Goal: Task Accomplishment & Management: Use online tool/utility

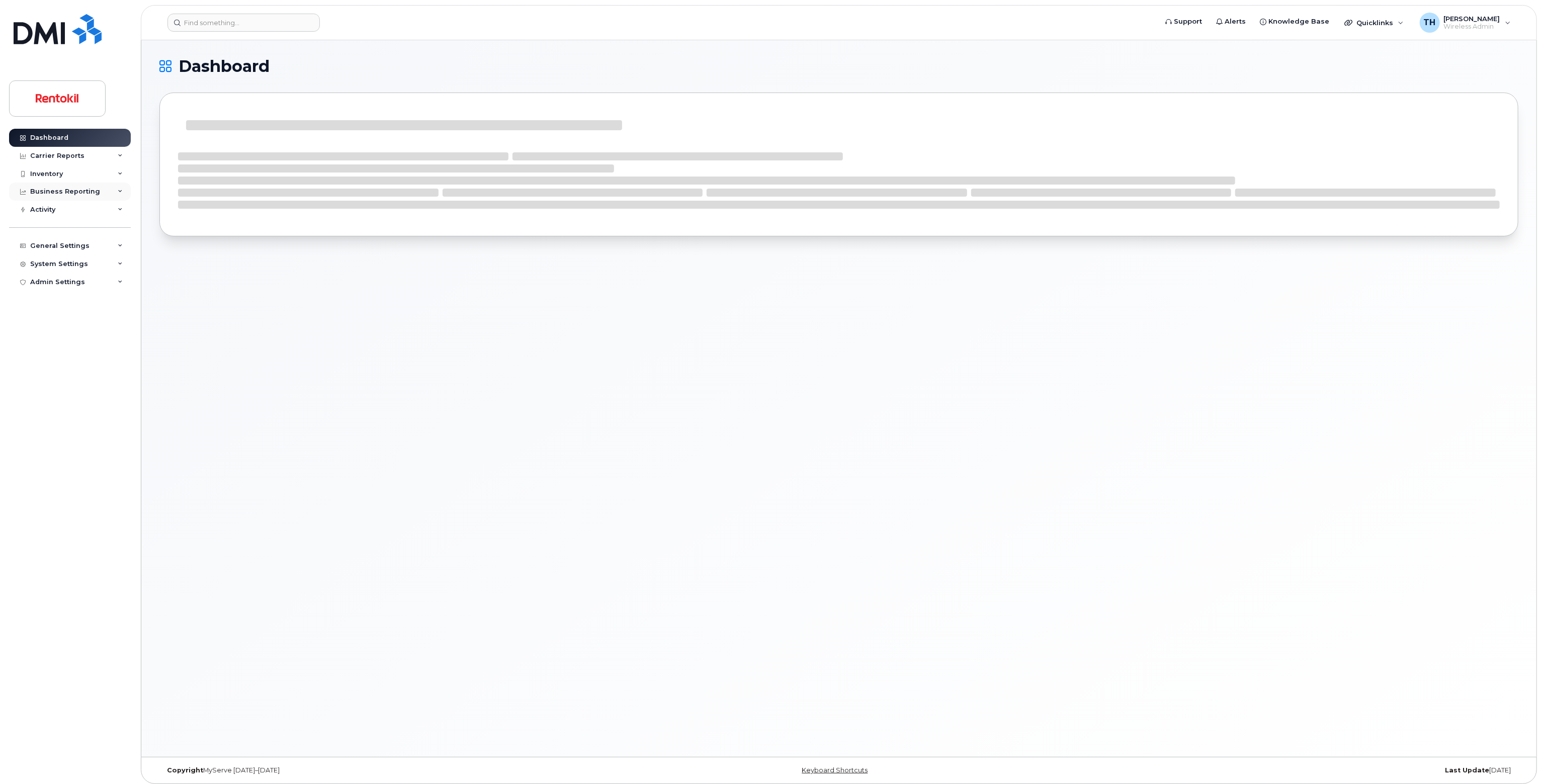
click at [84, 184] on div "Business Reporting" at bounding box center [70, 191] width 121 height 18
click at [72, 206] on div "Managerial Reports" at bounding box center [69, 210] width 69 height 9
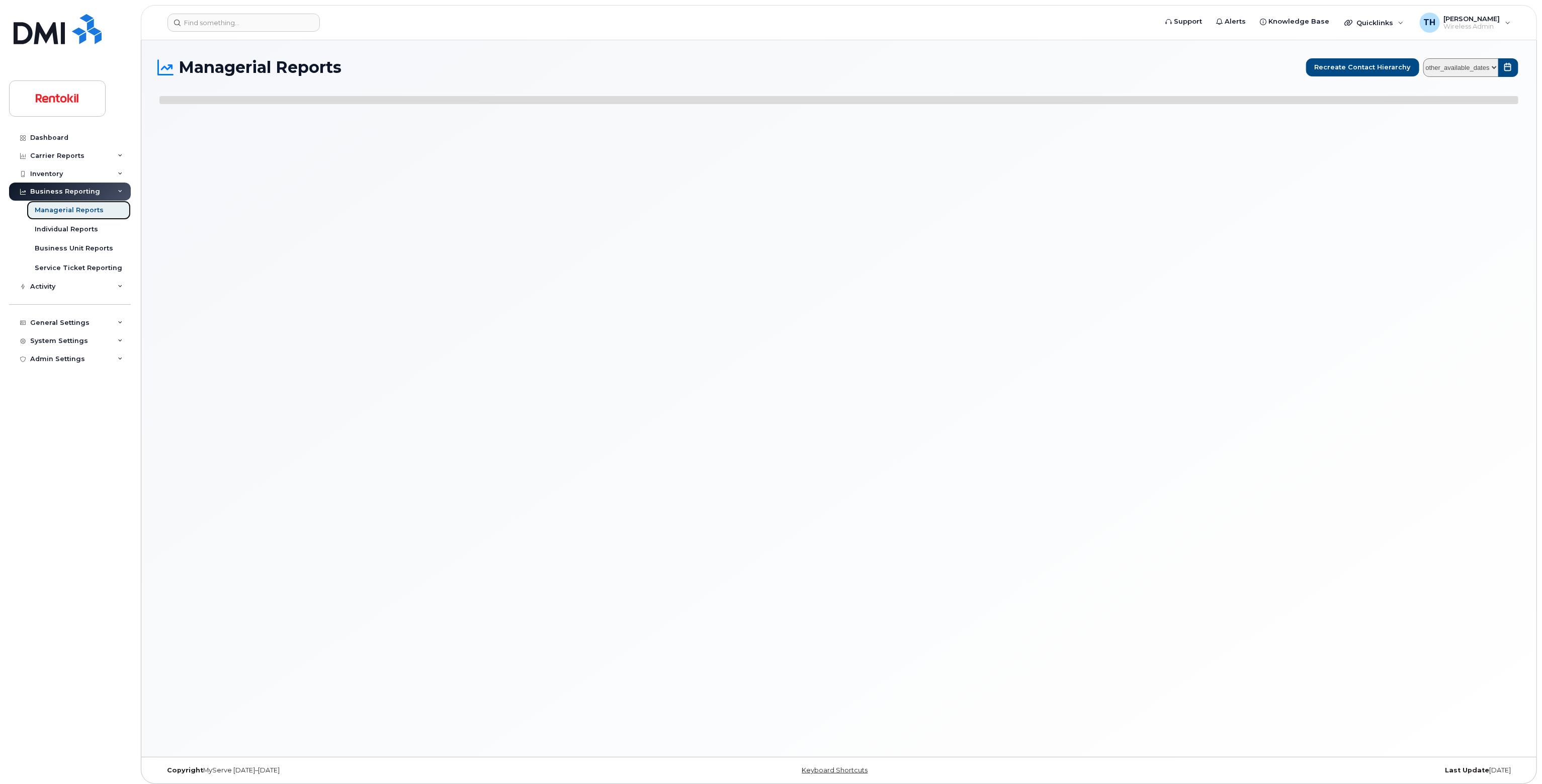
click at [71, 208] on div "Managerial Reports" at bounding box center [69, 210] width 69 height 9
click at [1470, 59] on select "other_available_dates" at bounding box center [1461, 68] width 76 height 19
click at [414, 68] on h1 "Managerial Reports" at bounding box center [730, 67] width 1141 height 16
click at [101, 288] on div "Activity" at bounding box center [70, 286] width 121 height 18
click at [54, 211] on div "Managerial Reports" at bounding box center [69, 210] width 69 height 9
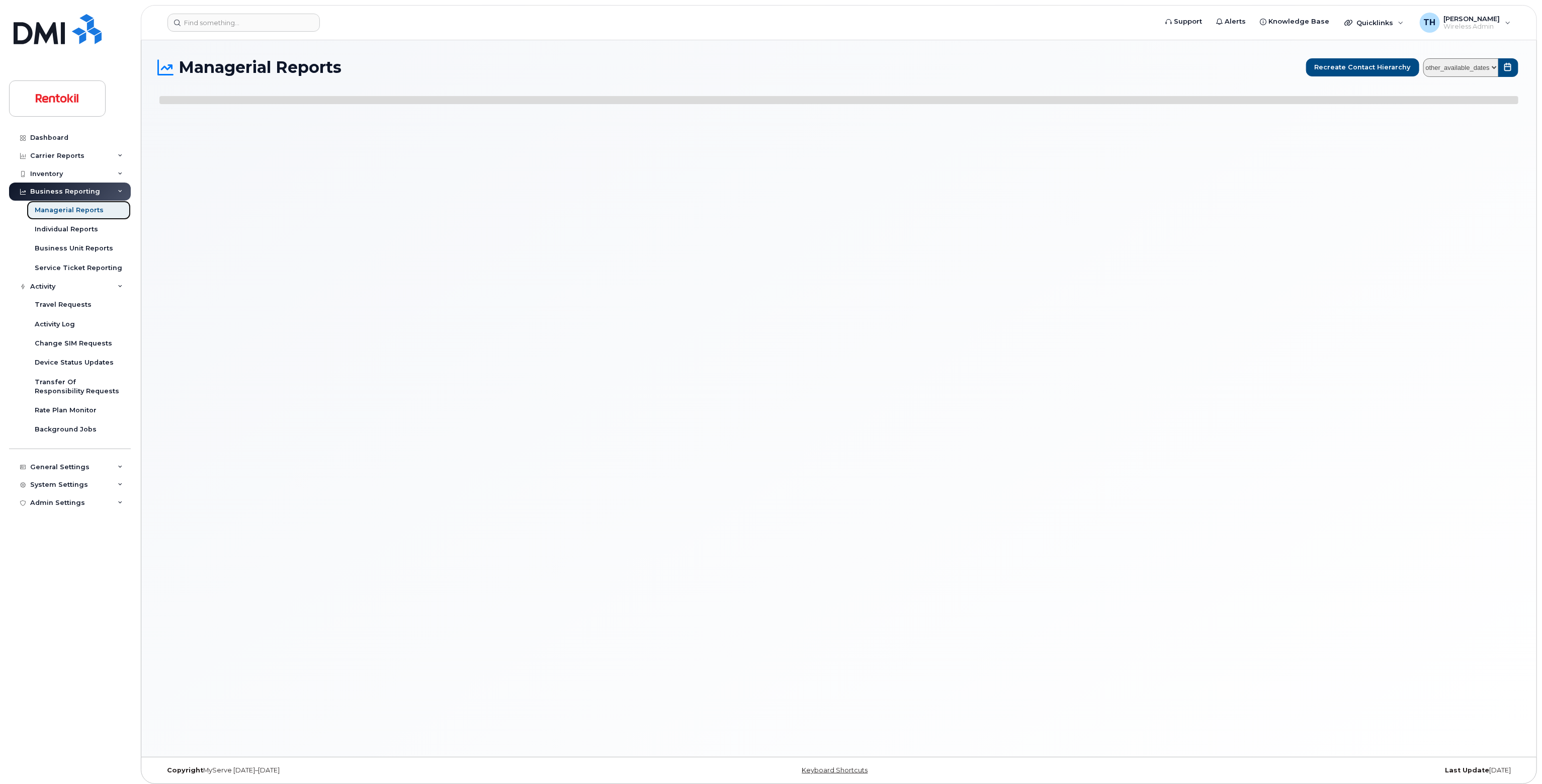
select select
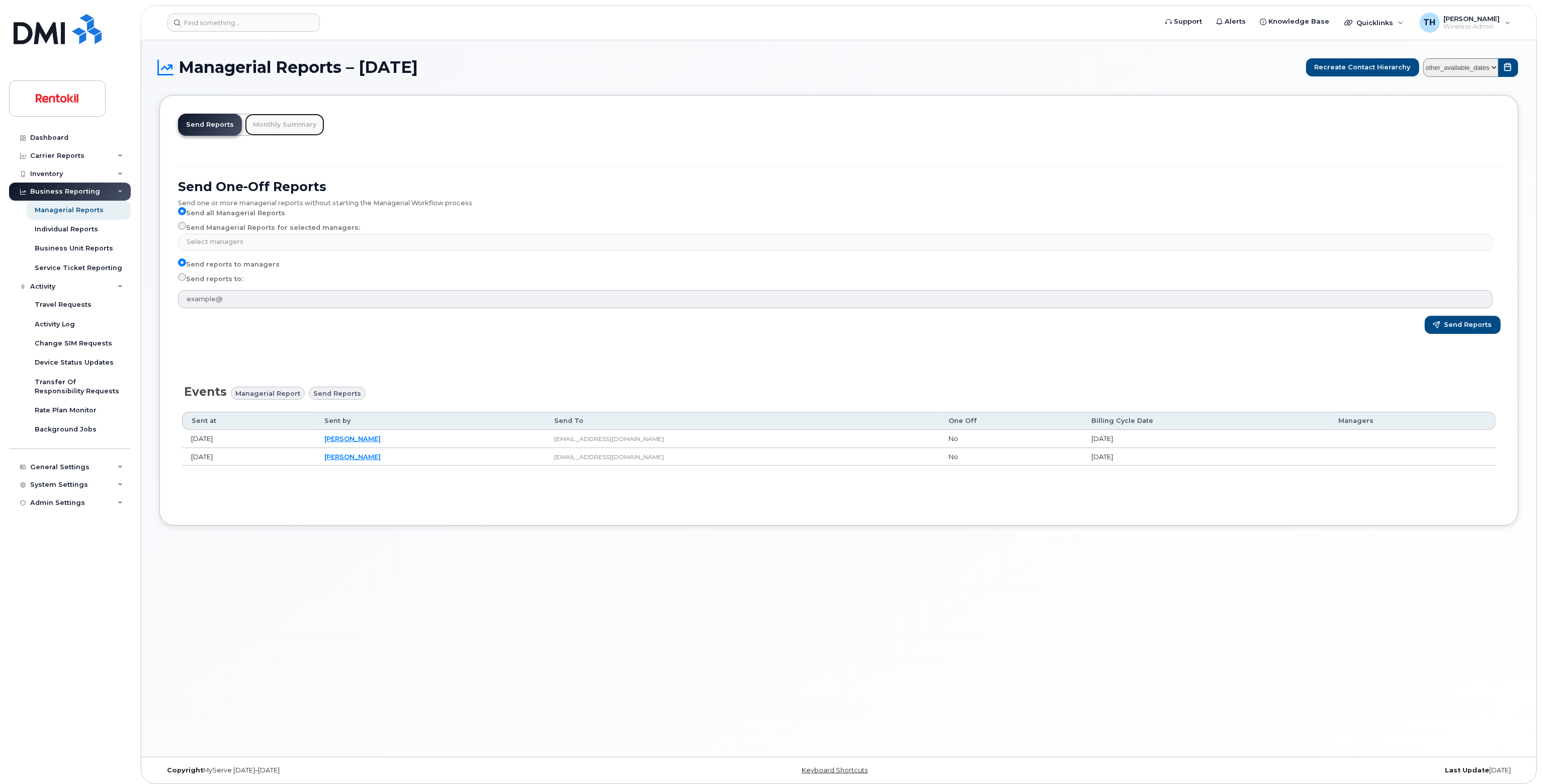
click at [275, 126] on link "Monthly Summary" at bounding box center [284, 124] width 79 height 22
click at [74, 226] on div "Individual Reports" at bounding box center [66, 229] width 64 height 9
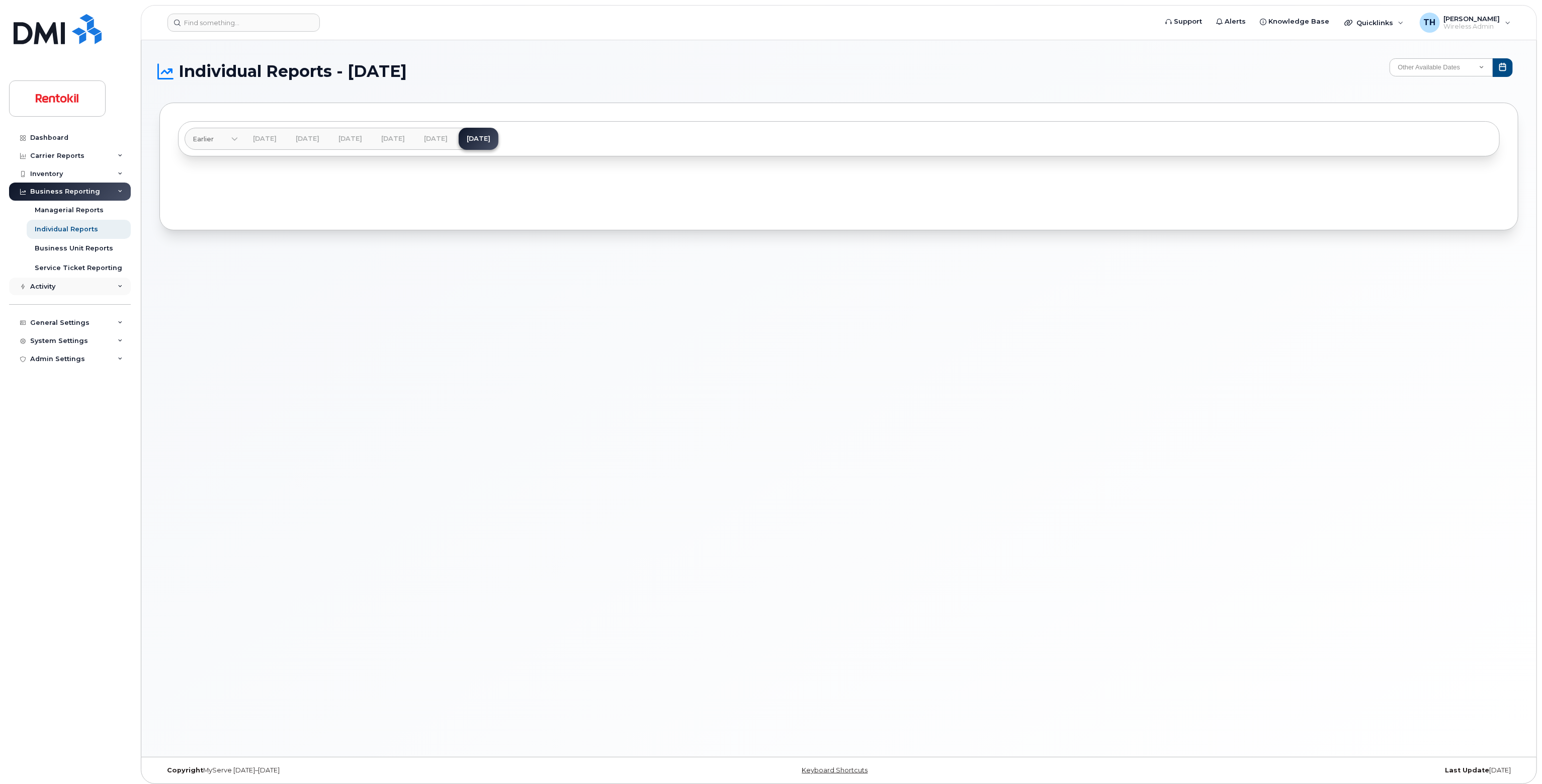
click at [104, 285] on div "Activity" at bounding box center [70, 286] width 121 height 18
click at [456, 139] on link "Aug 2025" at bounding box center [436, 139] width 40 height 22
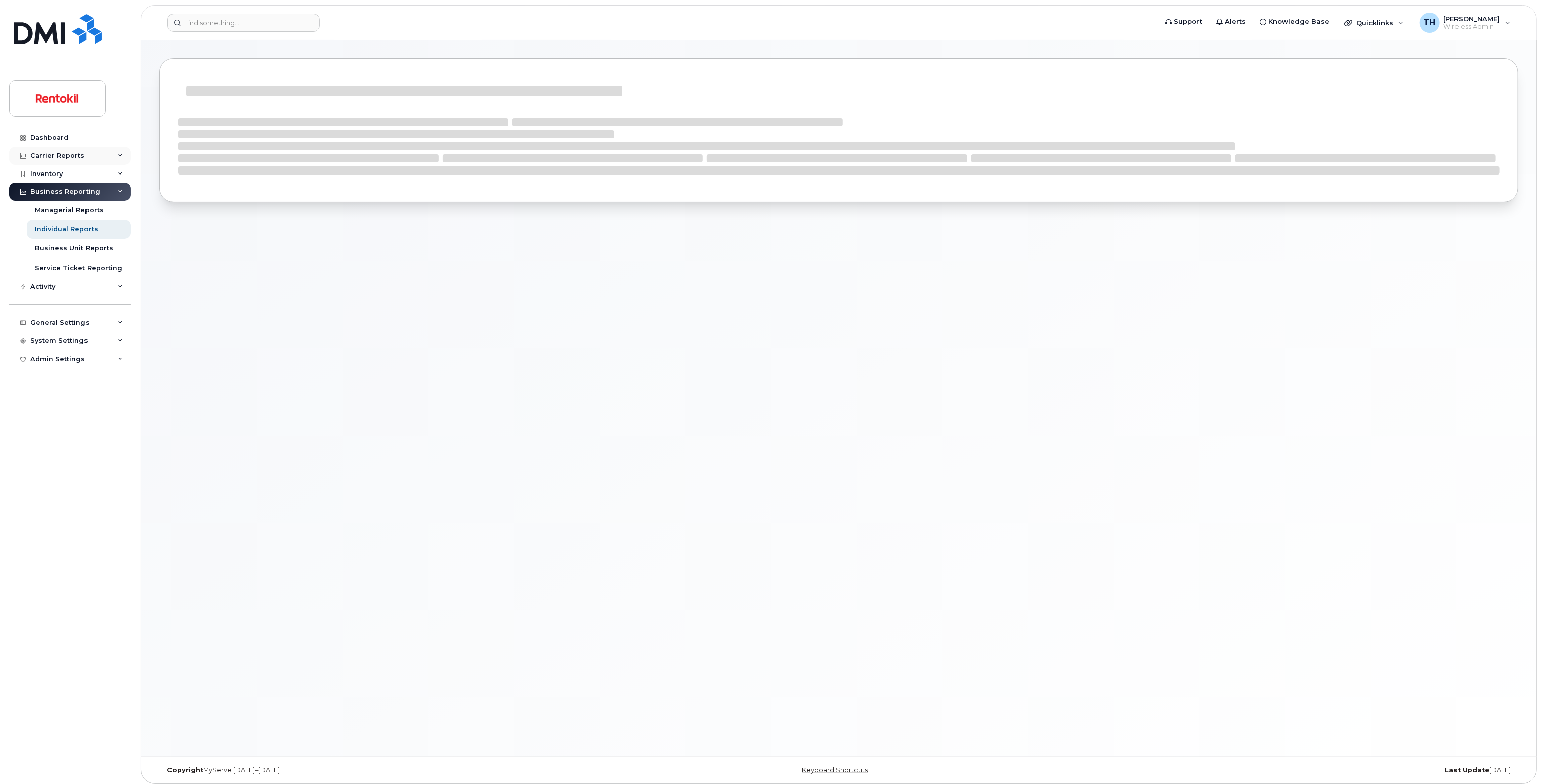
click at [33, 152] on div "Carrier Reports" at bounding box center [57, 156] width 54 height 8
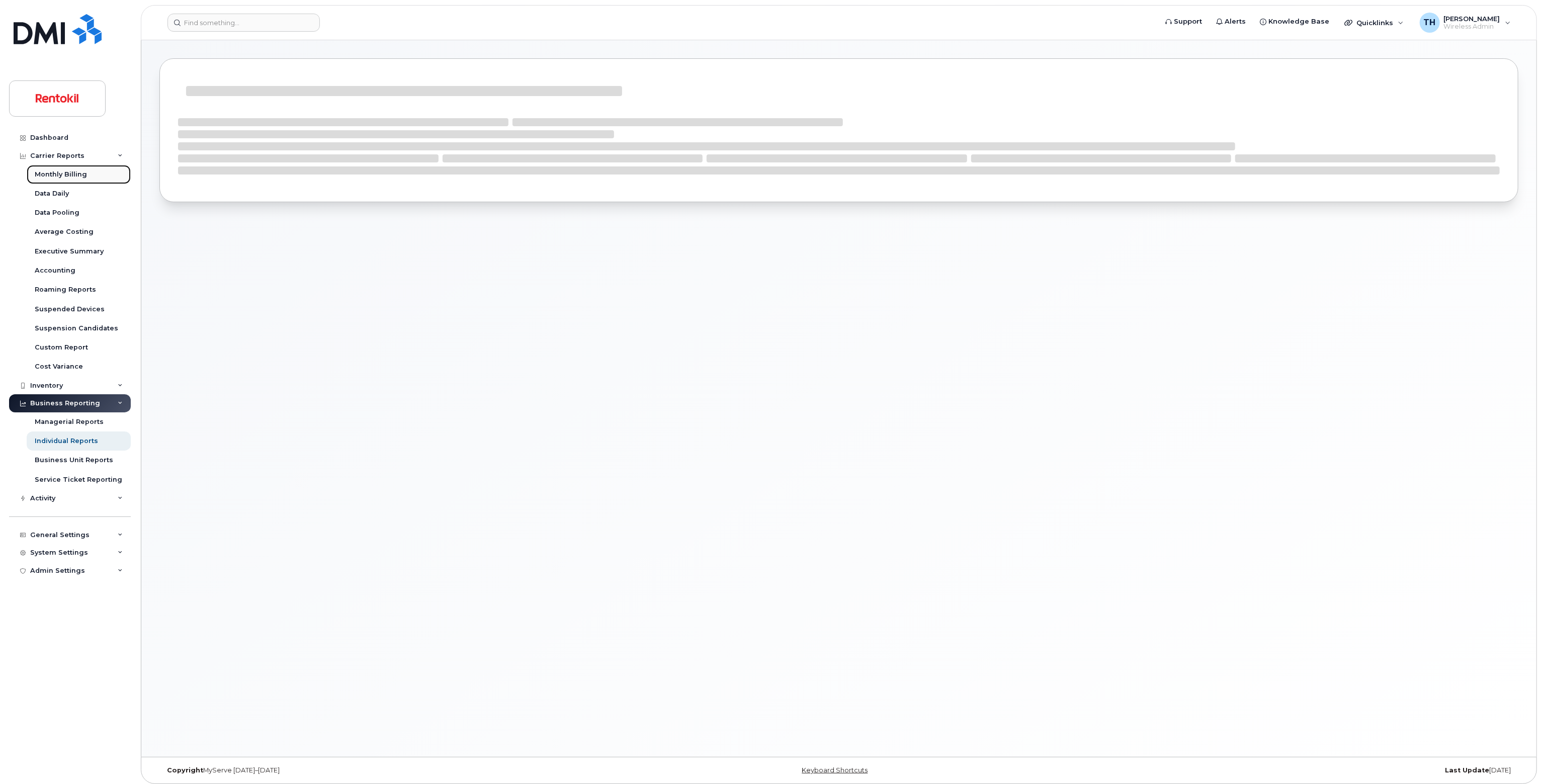
click at [55, 176] on div "Monthly Billing" at bounding box center [61, 174] width 52 height 9
click at [56, 176] on div "Monthly Billing" at bounding box center [61, 174] width 52 height 9
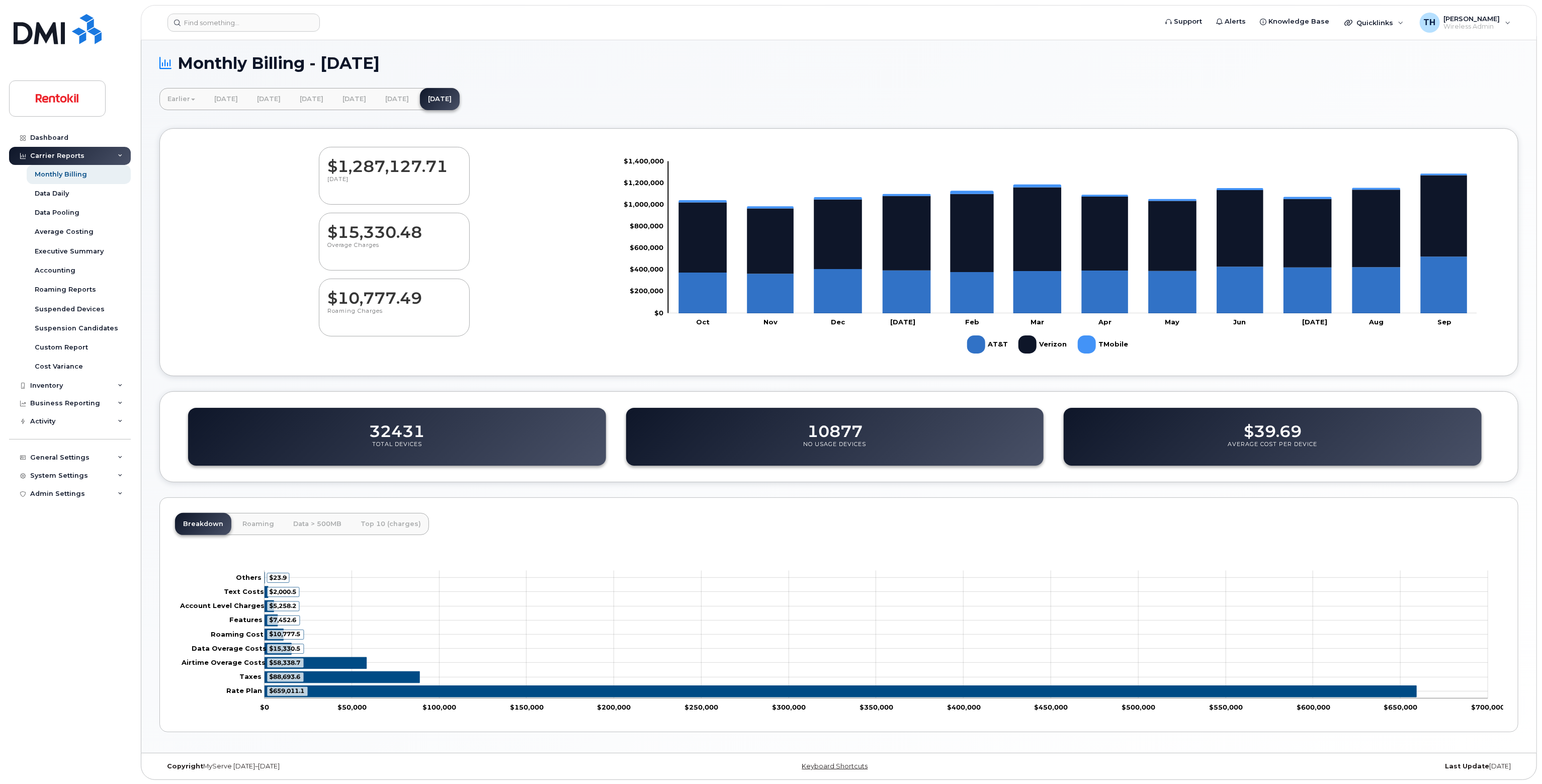
scroll to position [4, 0]
drag, startPoint x: 399, startPoint y: 159, endPoint x: 517, endPoint y: 100, distance: 131.9
click at [407, 154] on dd "$1,287,127.71" at bounding box center [394, 161] width 134 height 28
click at [417, 94] on link "August 2025" at bounding box center [397, 99] width 40 height 22
click at [256, 517] on link "Roaming" at bounding box center [258, 523] width 48 height 22
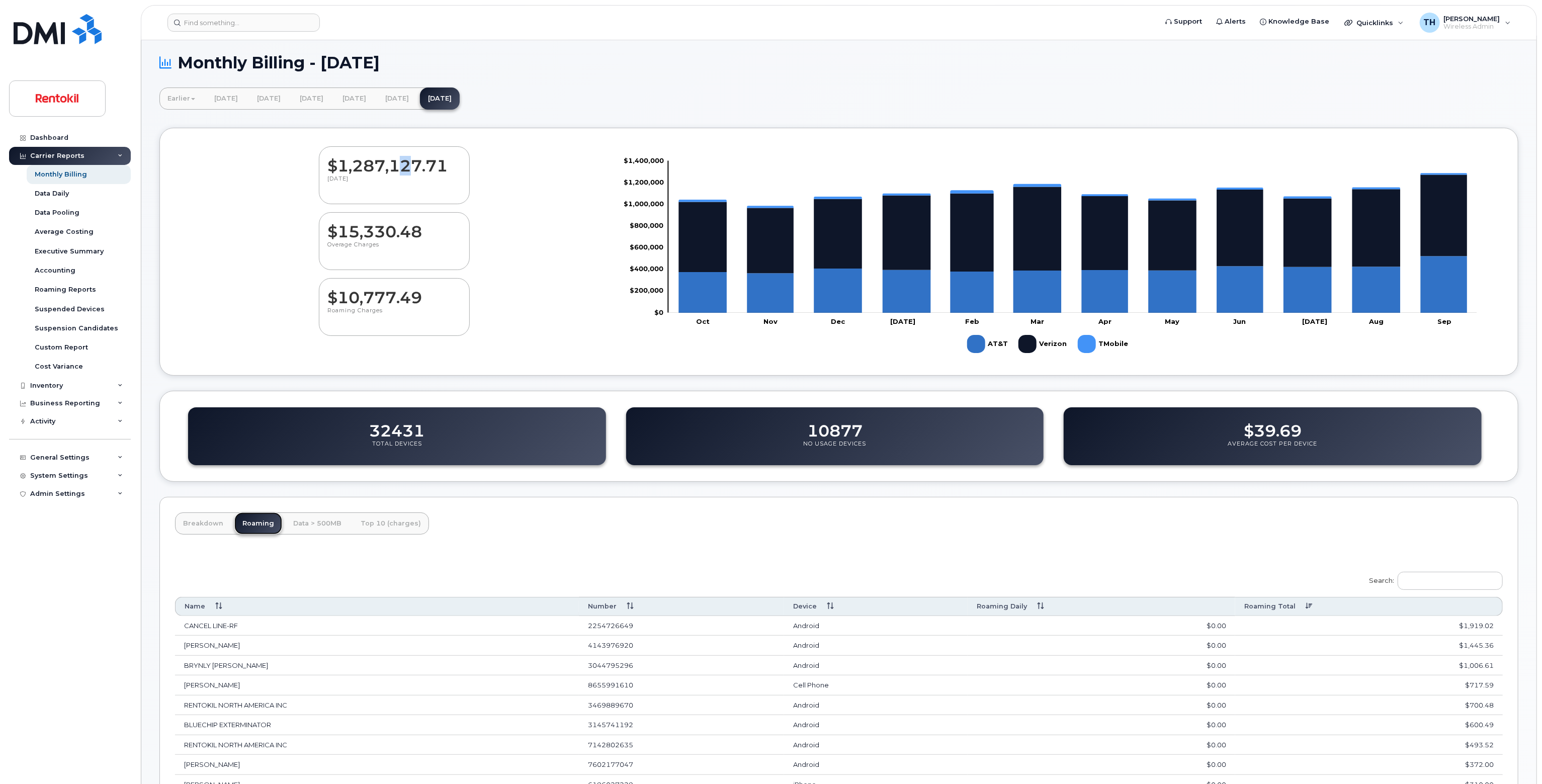
click at [258, 523] on link "Roaming" at bounding box center [258, 523] width 48 height 22
click at [228, 524] on link "Breakdown" at bounding box center [203, 523] width 56 height 22
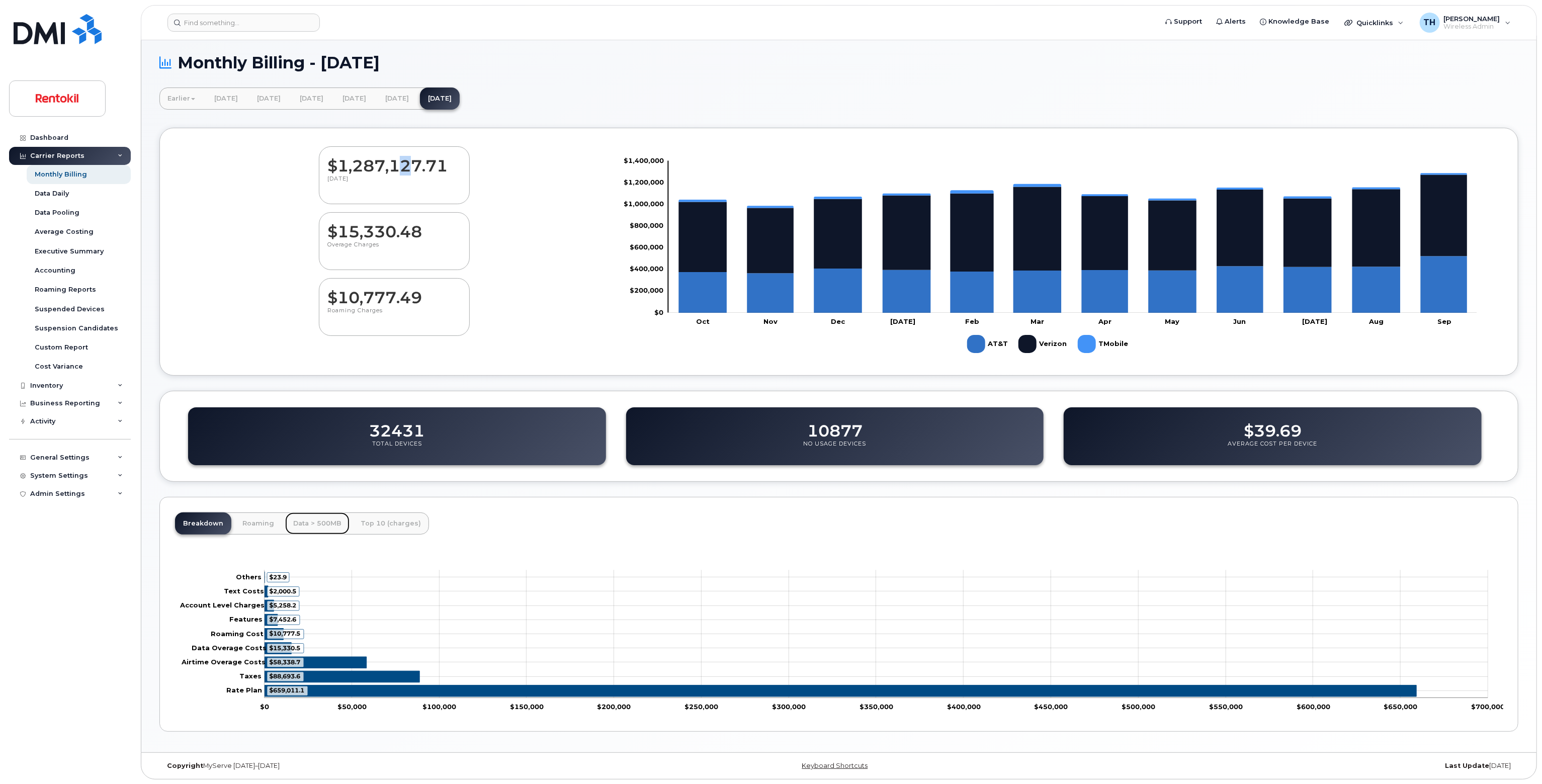
click at [307, 521] on link "Data > 500MB" at bounding box center [317, 523] width 64 height 22
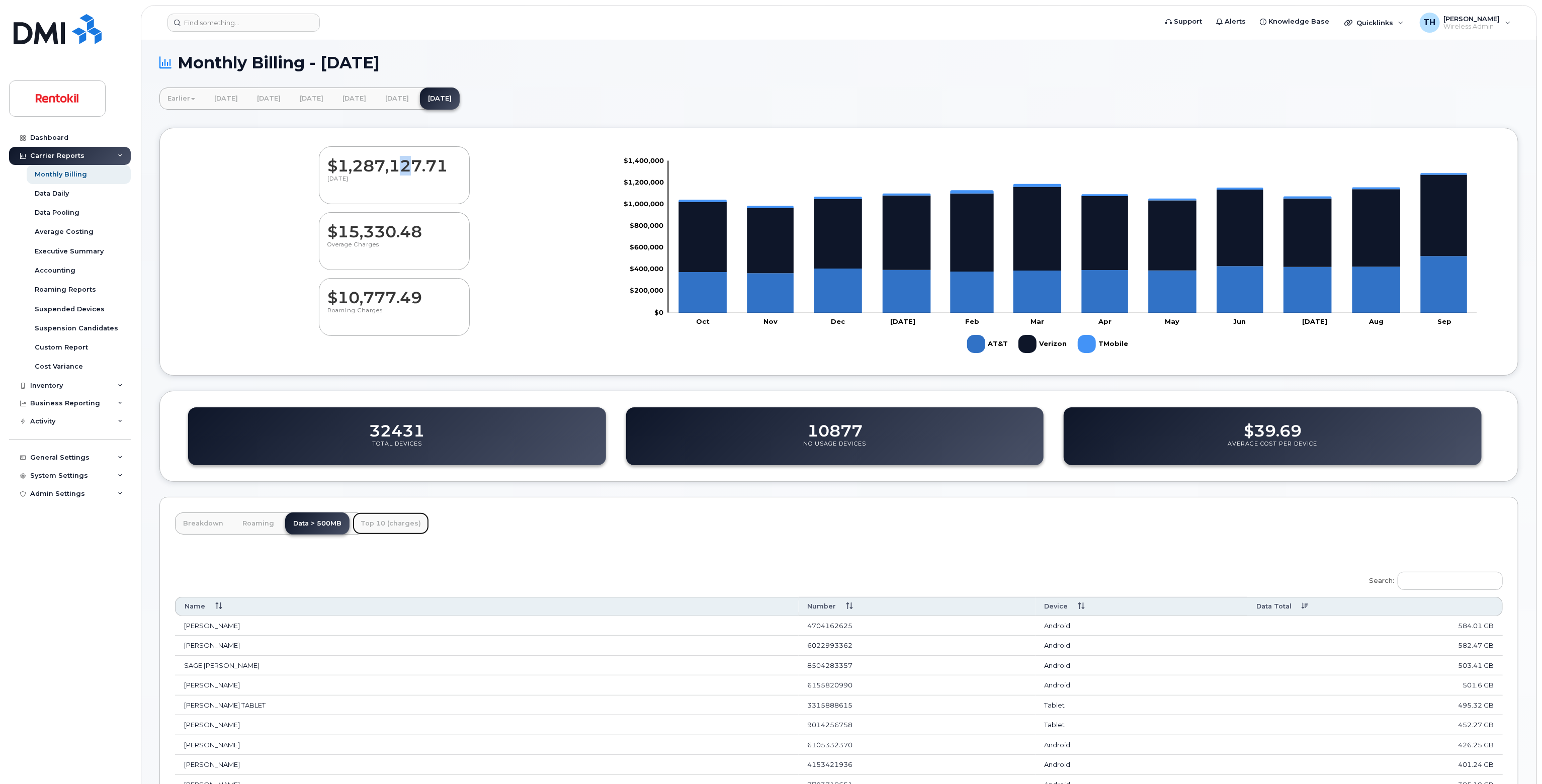
click at [375, 519] on link "Top 10 (charges)" at bounding box center [391, 523] width 76 height 22
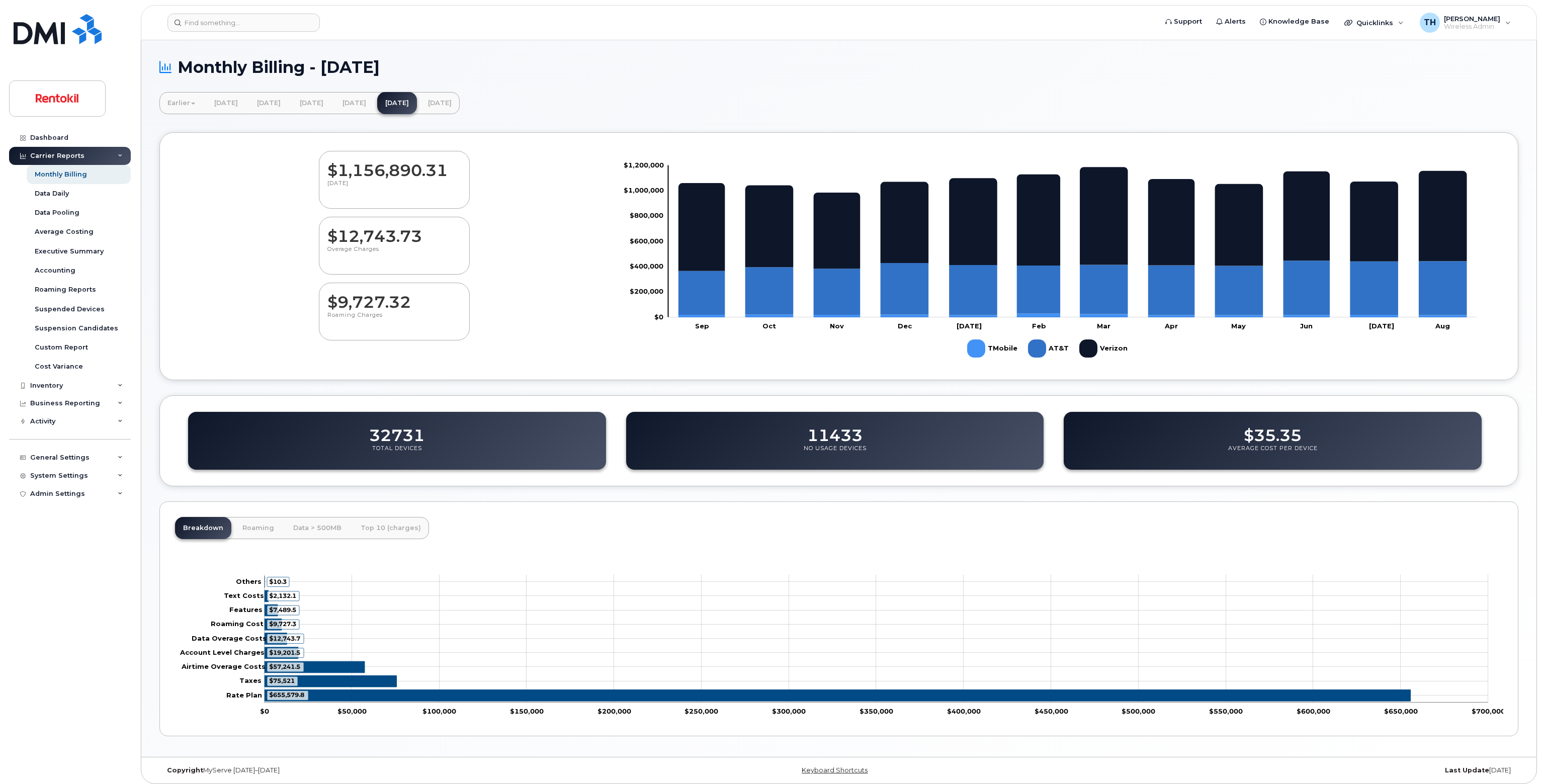
scroll to position [4, 0]
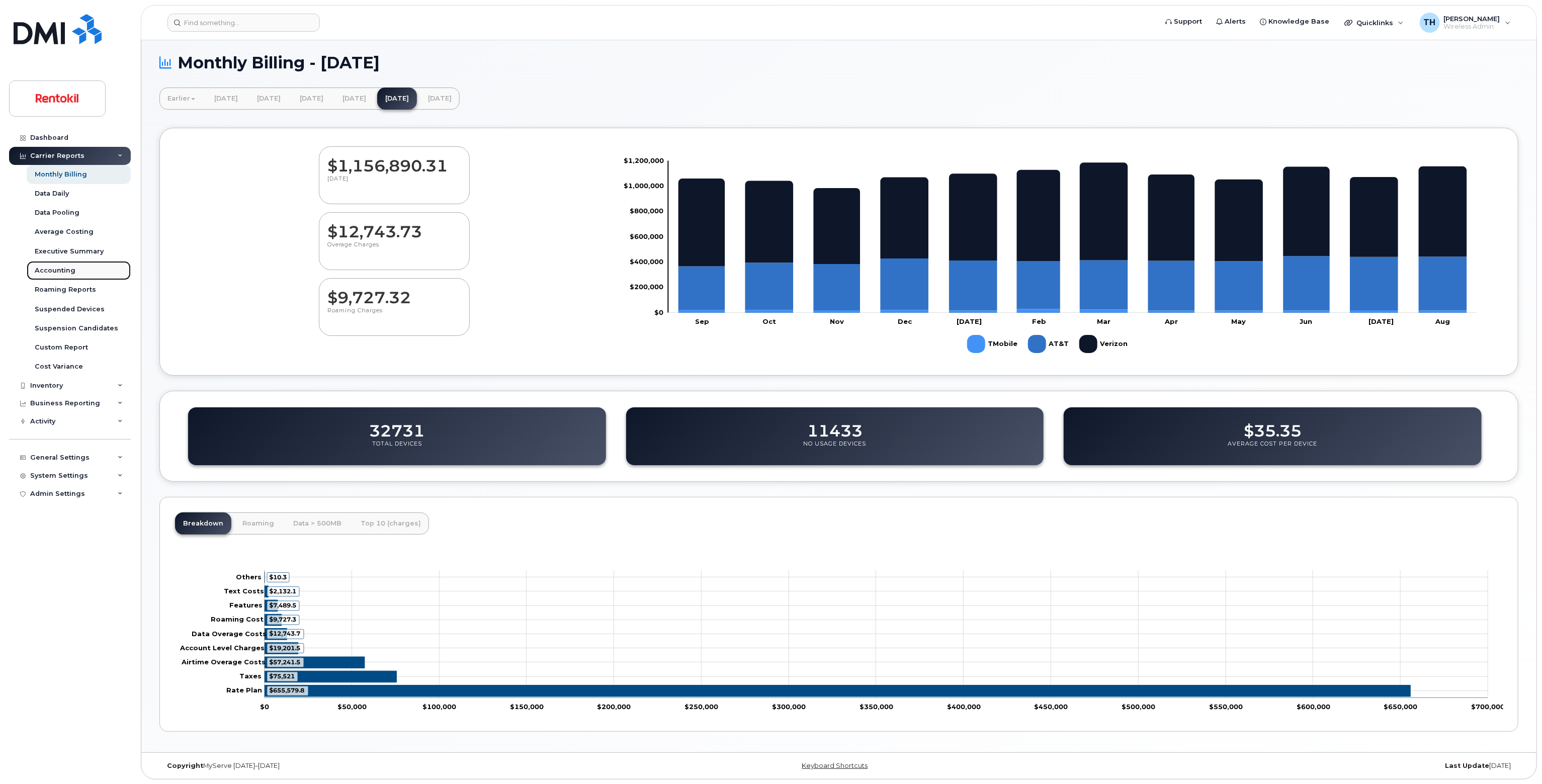
click at [67, 267] on div "Accounting" at bounding box center [55, 270] width 41 height 9
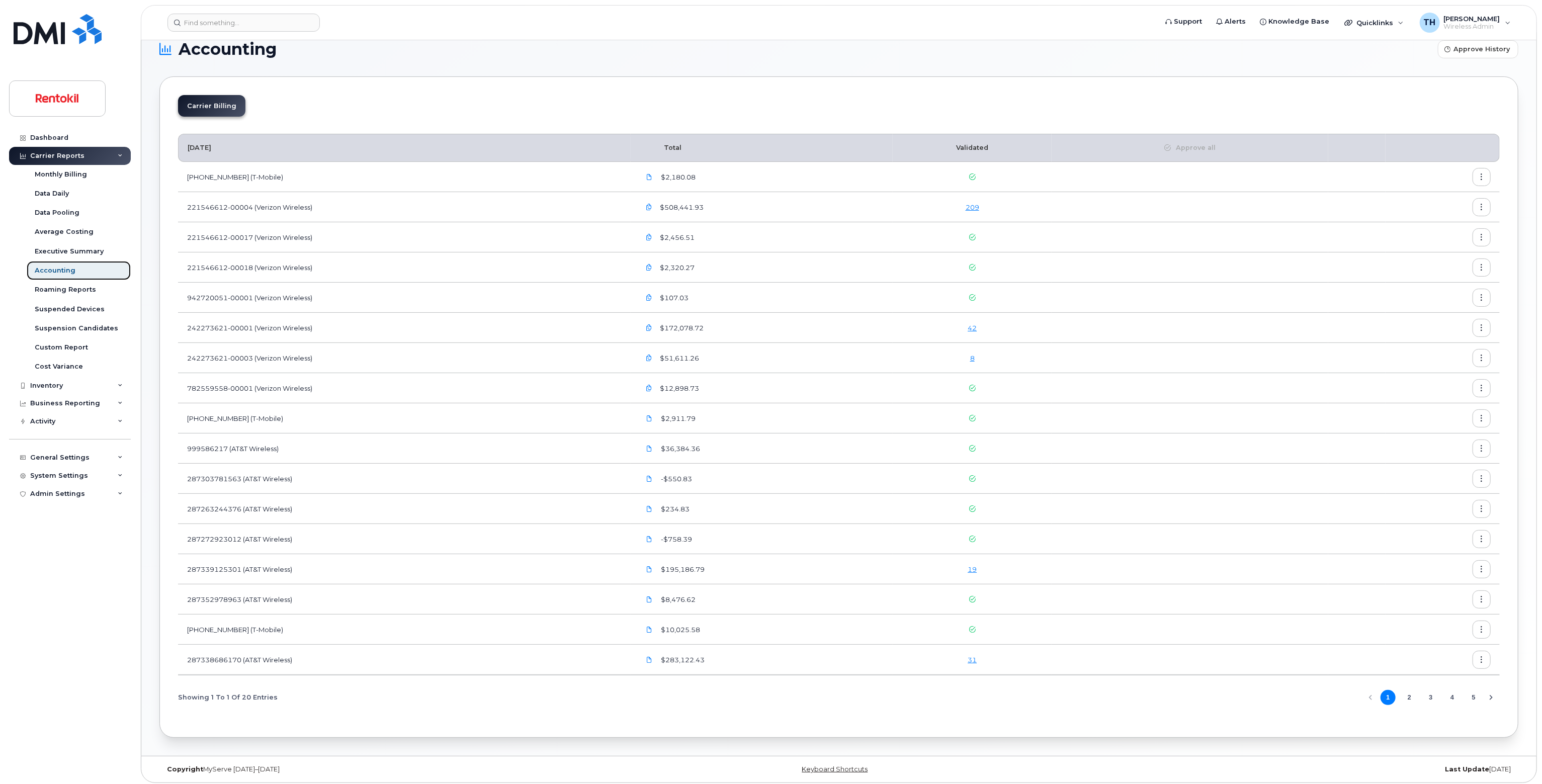
scroll to position [21, 0]
click at [69, 351] on div "Custom Report" at bounding box center [61, 347] width 54 height 9
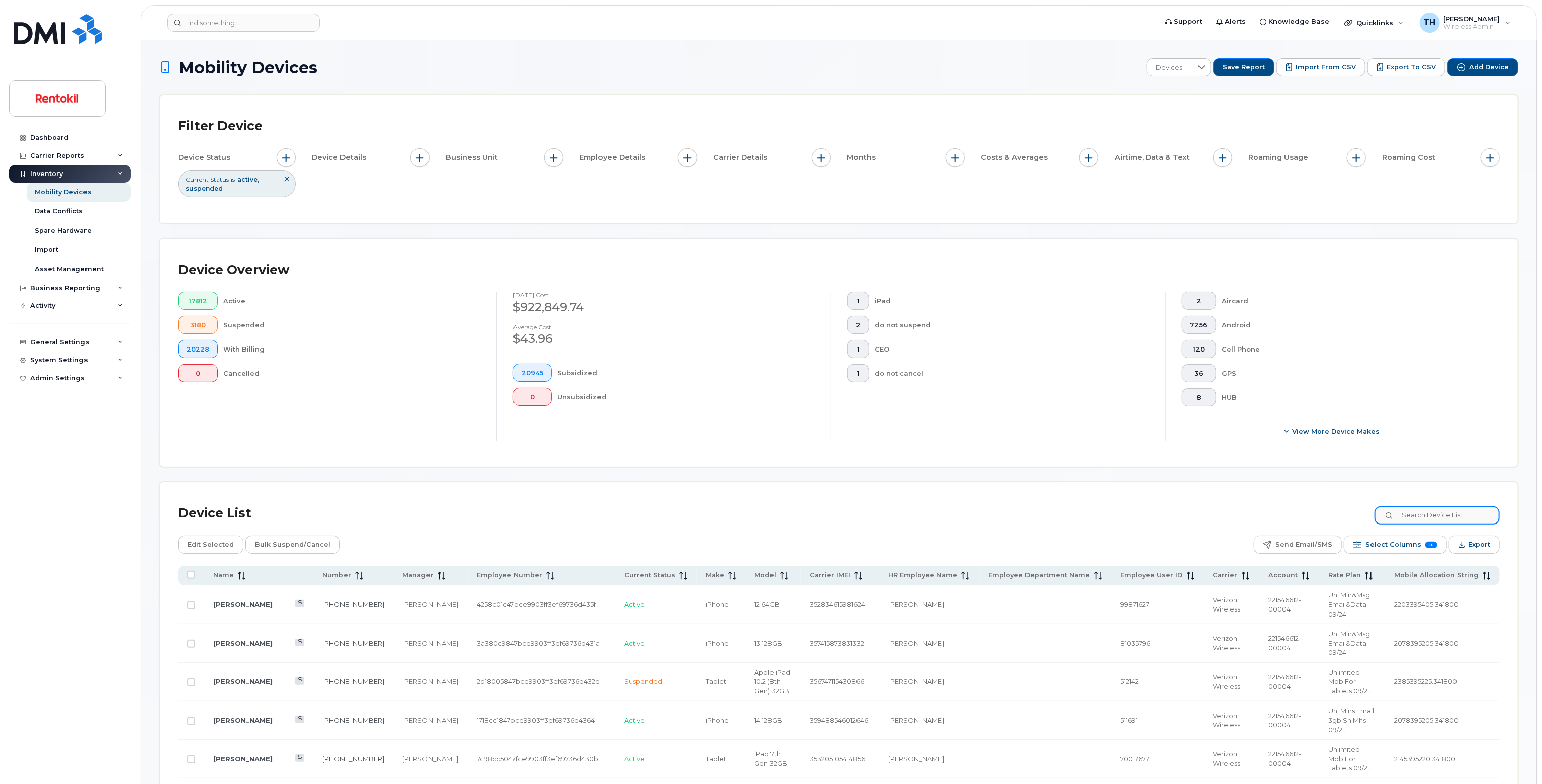
click at [1445, 511] on input at bounding box center [1436, 515] width 125 height 18
type input "4"
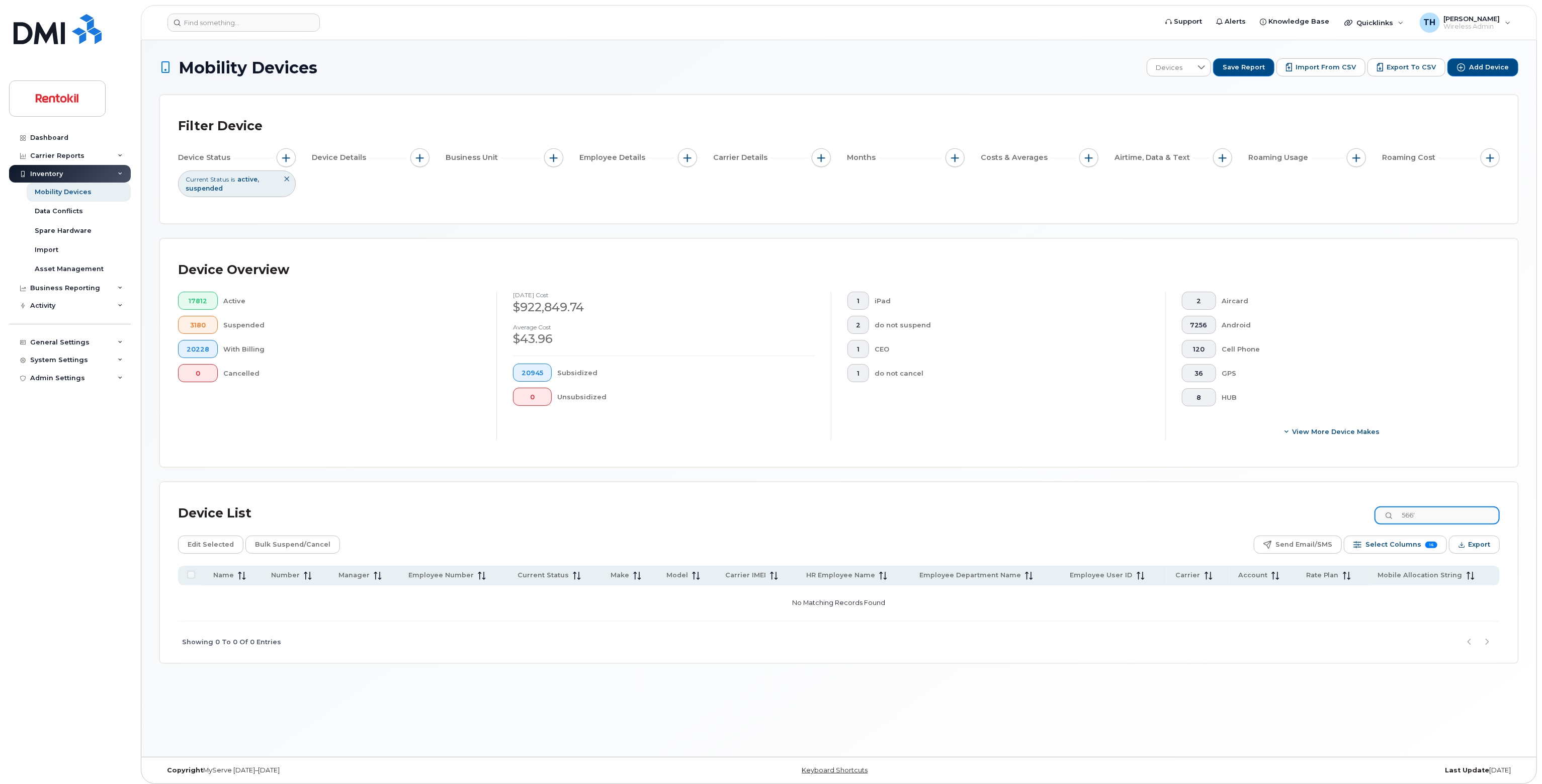
type input "566"
click at [1441, 509] on input "566" at bounding box center [1436, 515] width 125 height 18
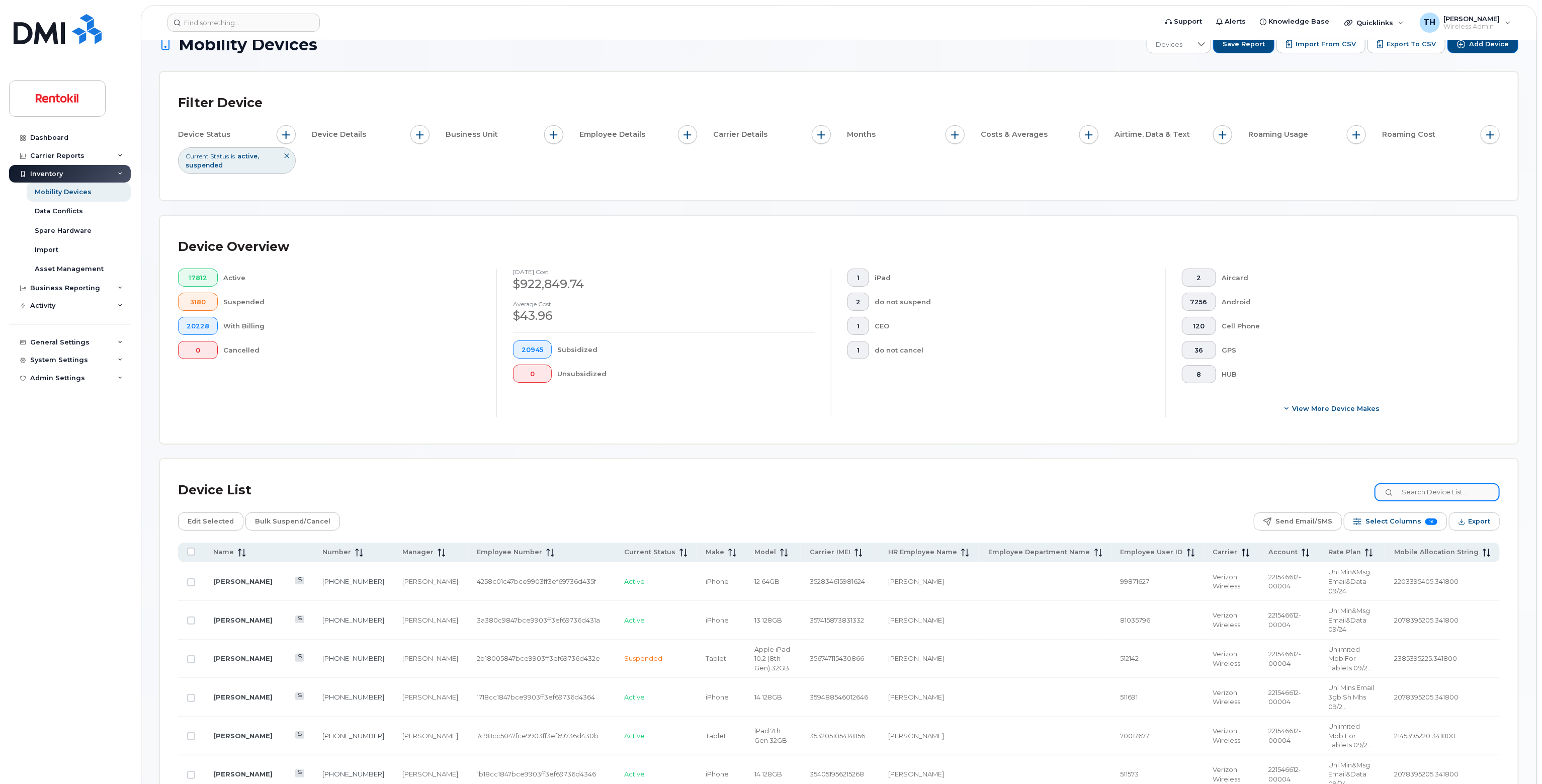
scroll to position [251, 0]
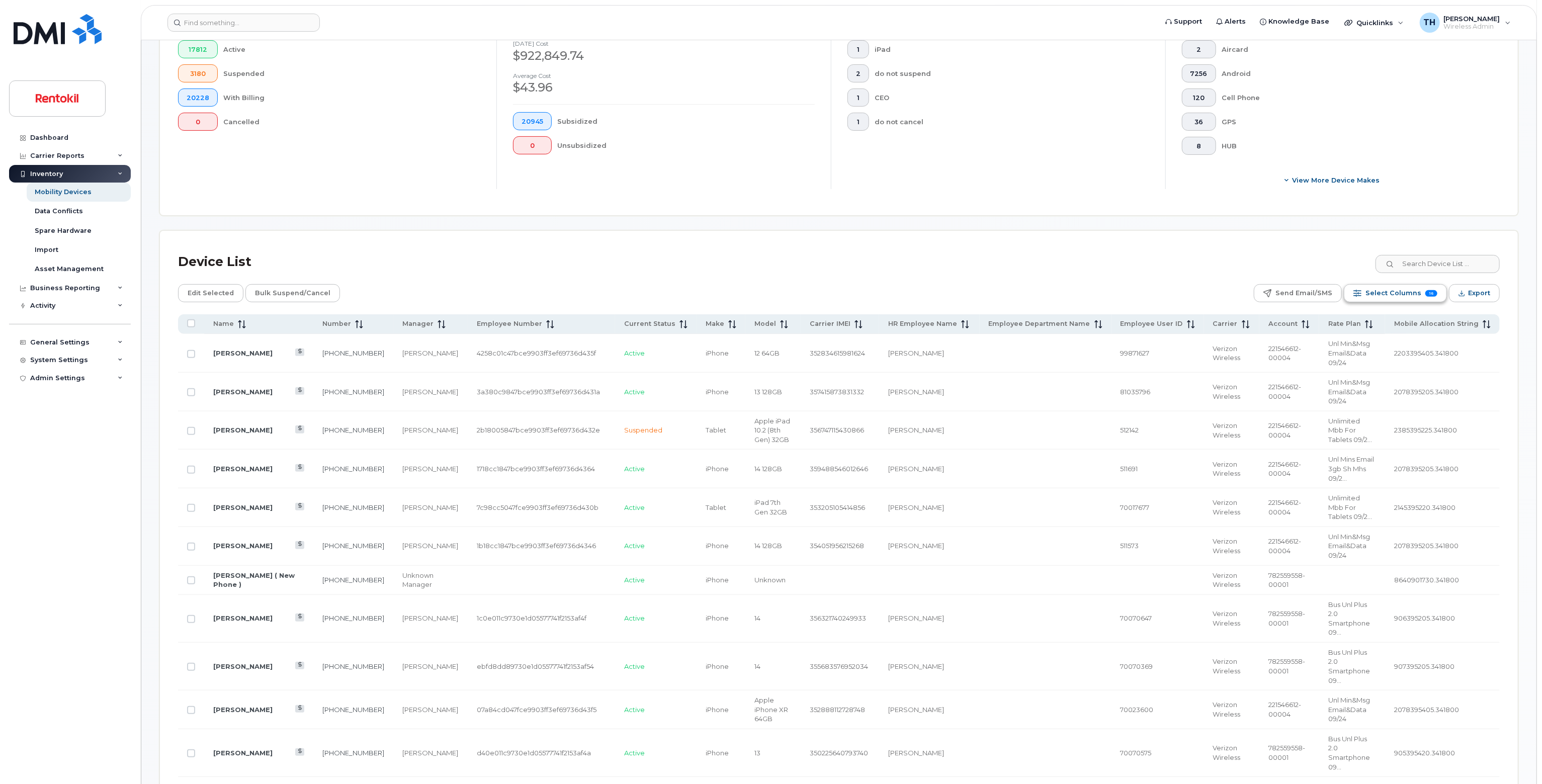
click at [1398, 290] on span "Select Columns" at bounding box center [1393, 293] width 56 height 15
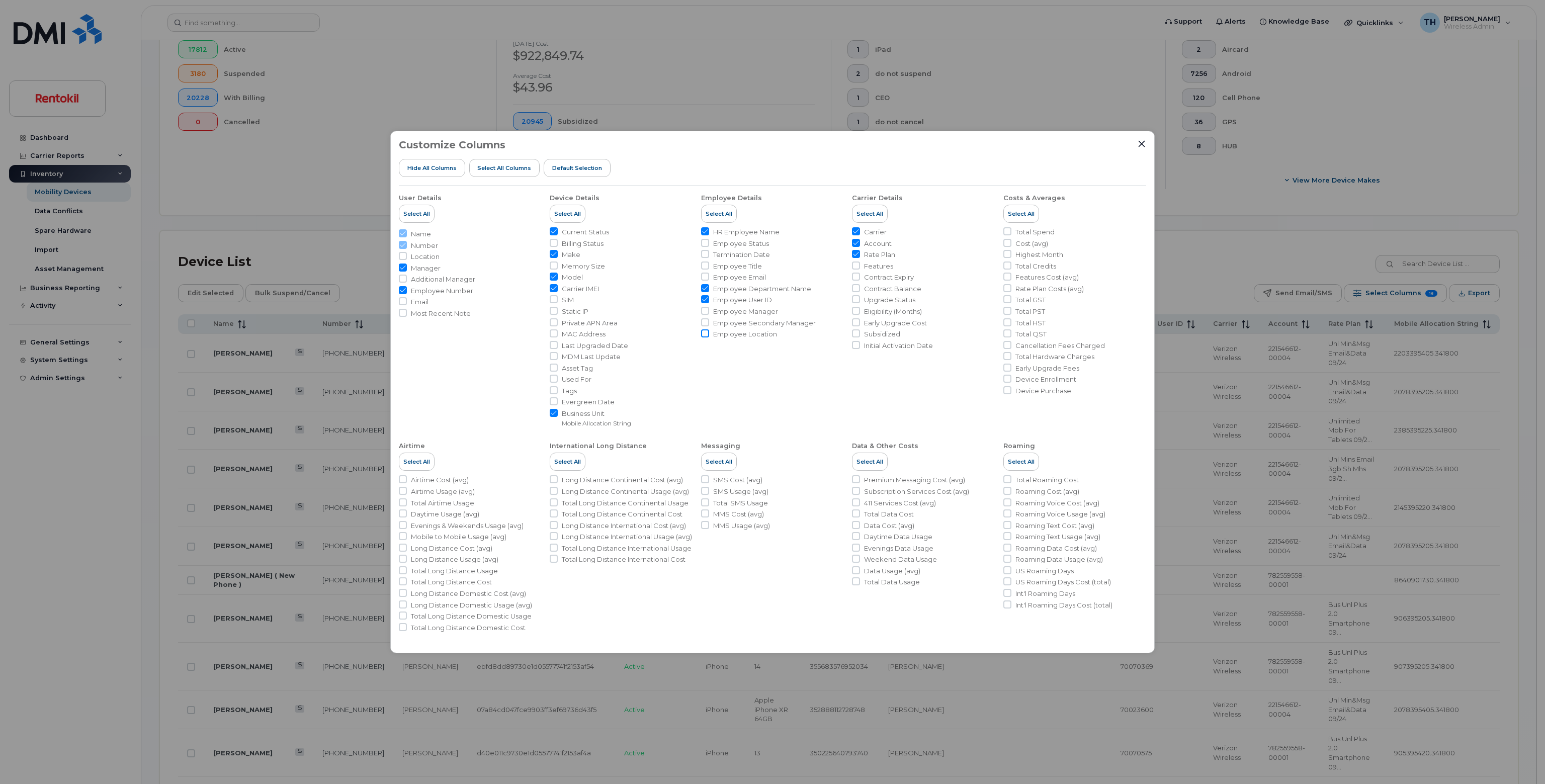
click at [706, 334] on input "Employee Location" at bounding box center [705, 333] width 8 height 8
checkbox input "true"
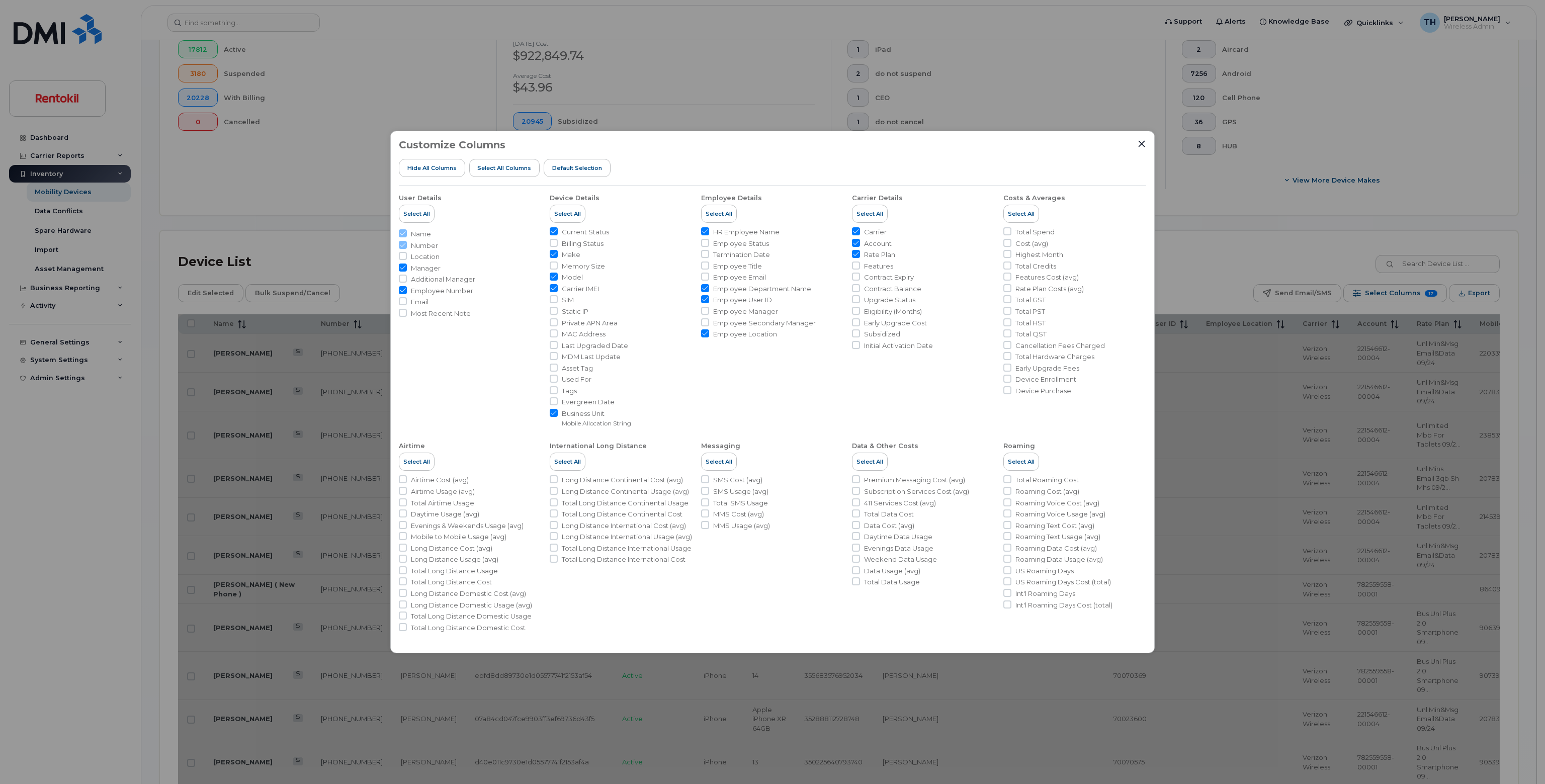
click at [1149, 146] on div "Customize Columns Hide All Columns Select all Columns Default Selection User De…" at bounding box center [772, 392] width 764 height 523
click at [1139, 142] on icon "Close" at bounding box center [1141, 144] width 8 height 8
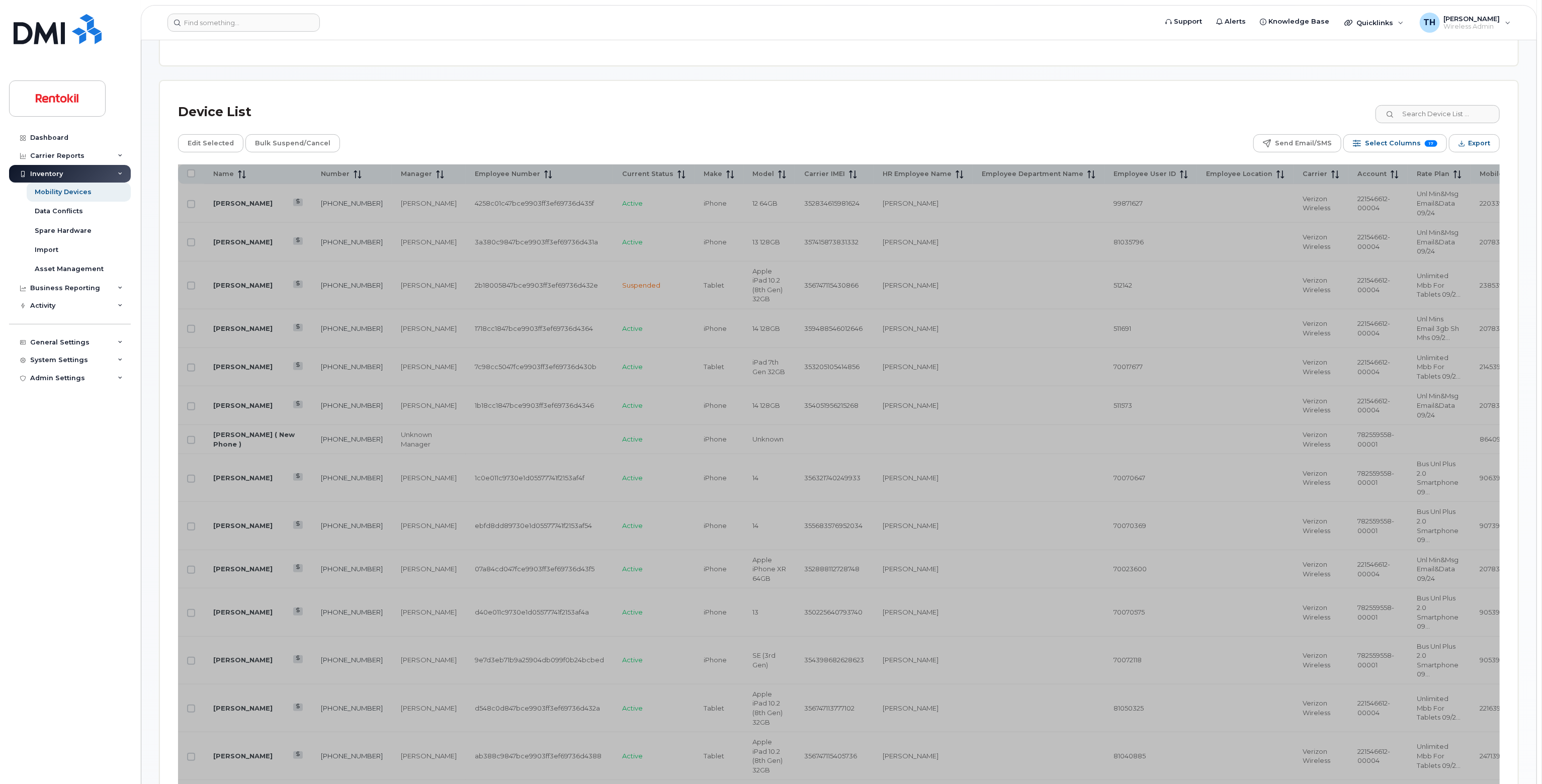
scroll to position [402, 0]
click at [1395, 140] on span "Select Columns" at bounding box center [1393, 142] width 56 height 15
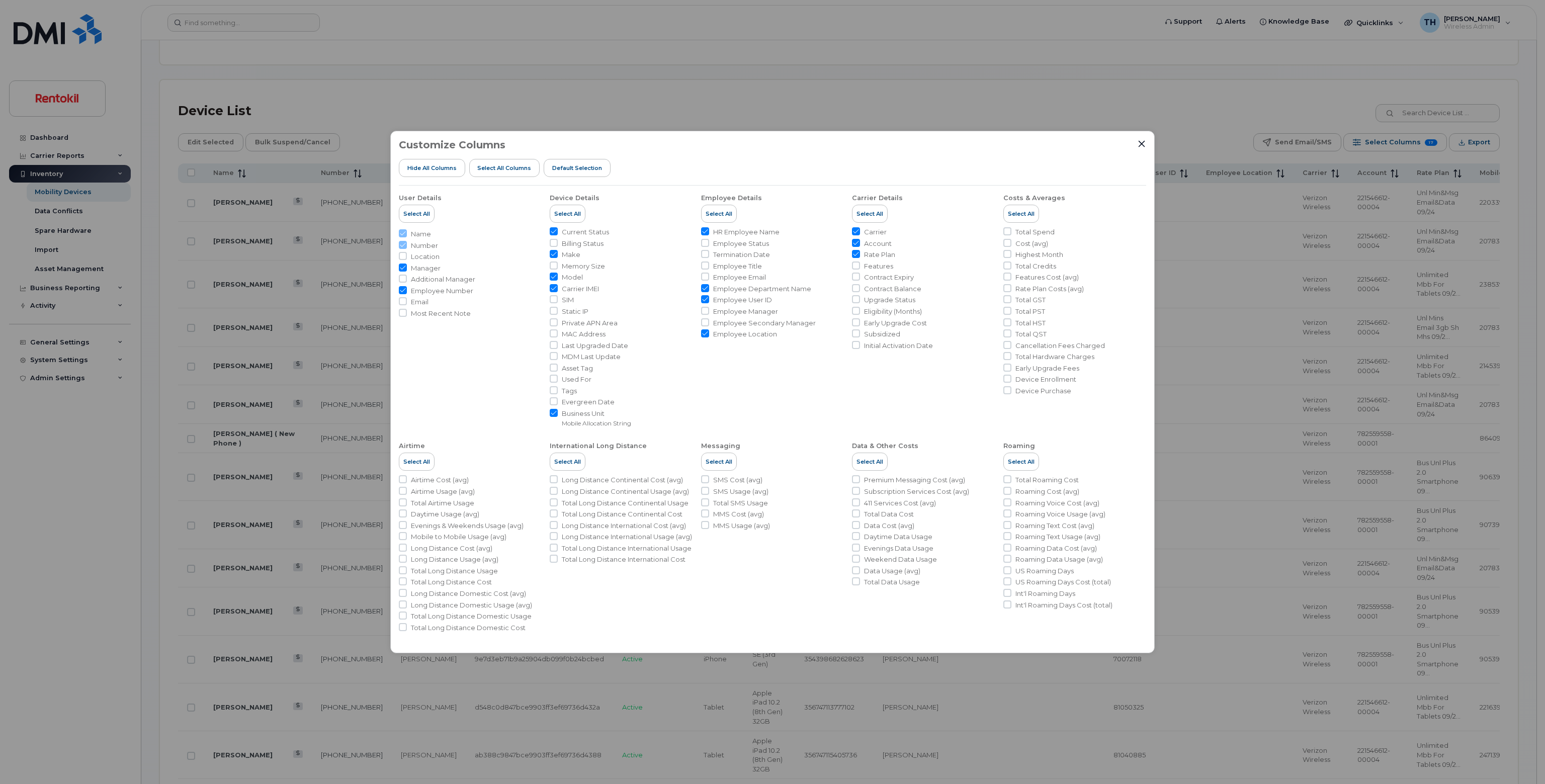
click at [431, 259] on span "Location" at bounding box center [425, 256] width 29 height 9
click at [407, 259] on input "Location" at bounding box center [402, 256] width 8 height 8
checkbox input "true"
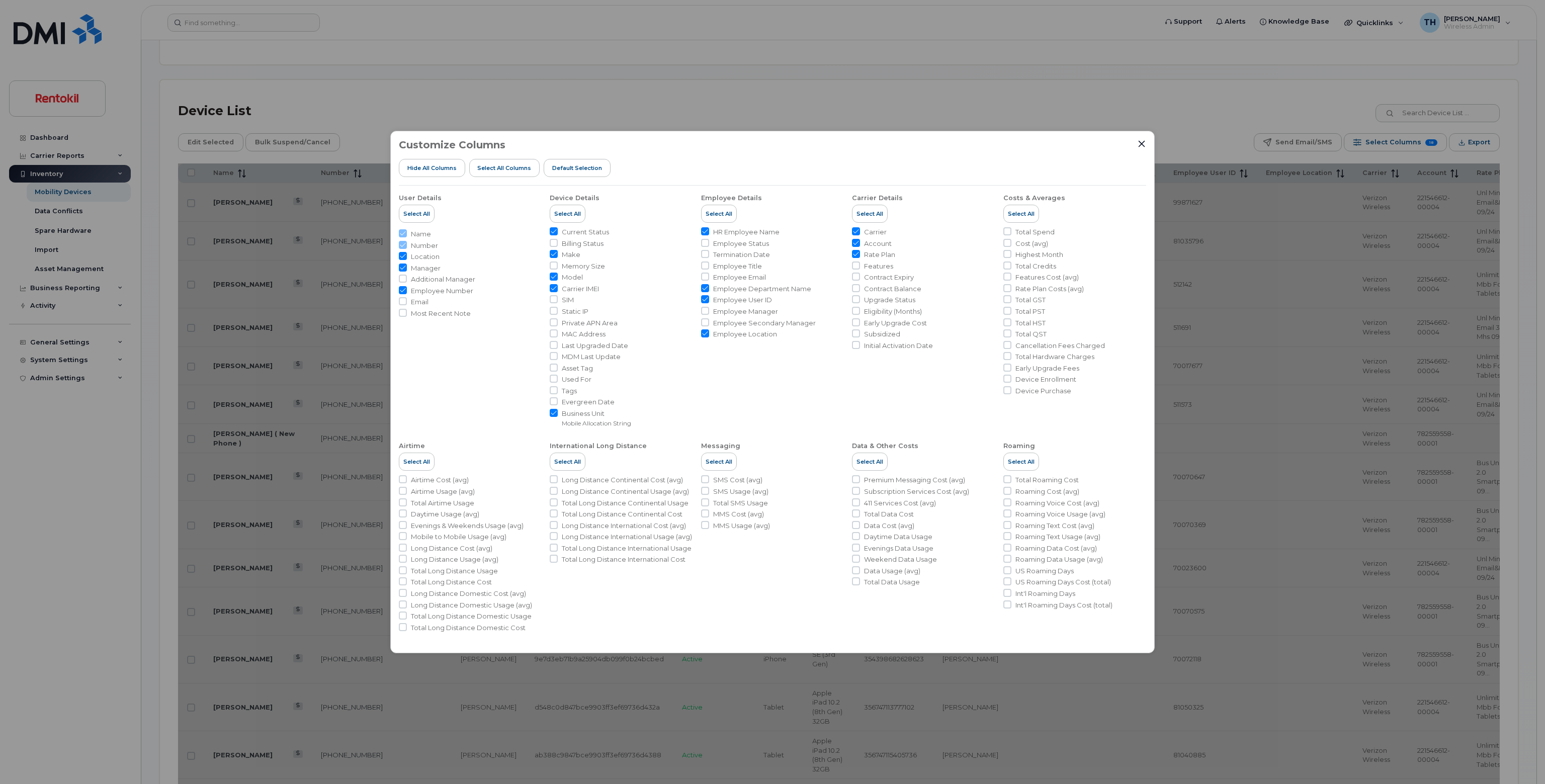
click at [1144, 143] on icon "Close" at bounding box center [1141, 144] width 8 height 8
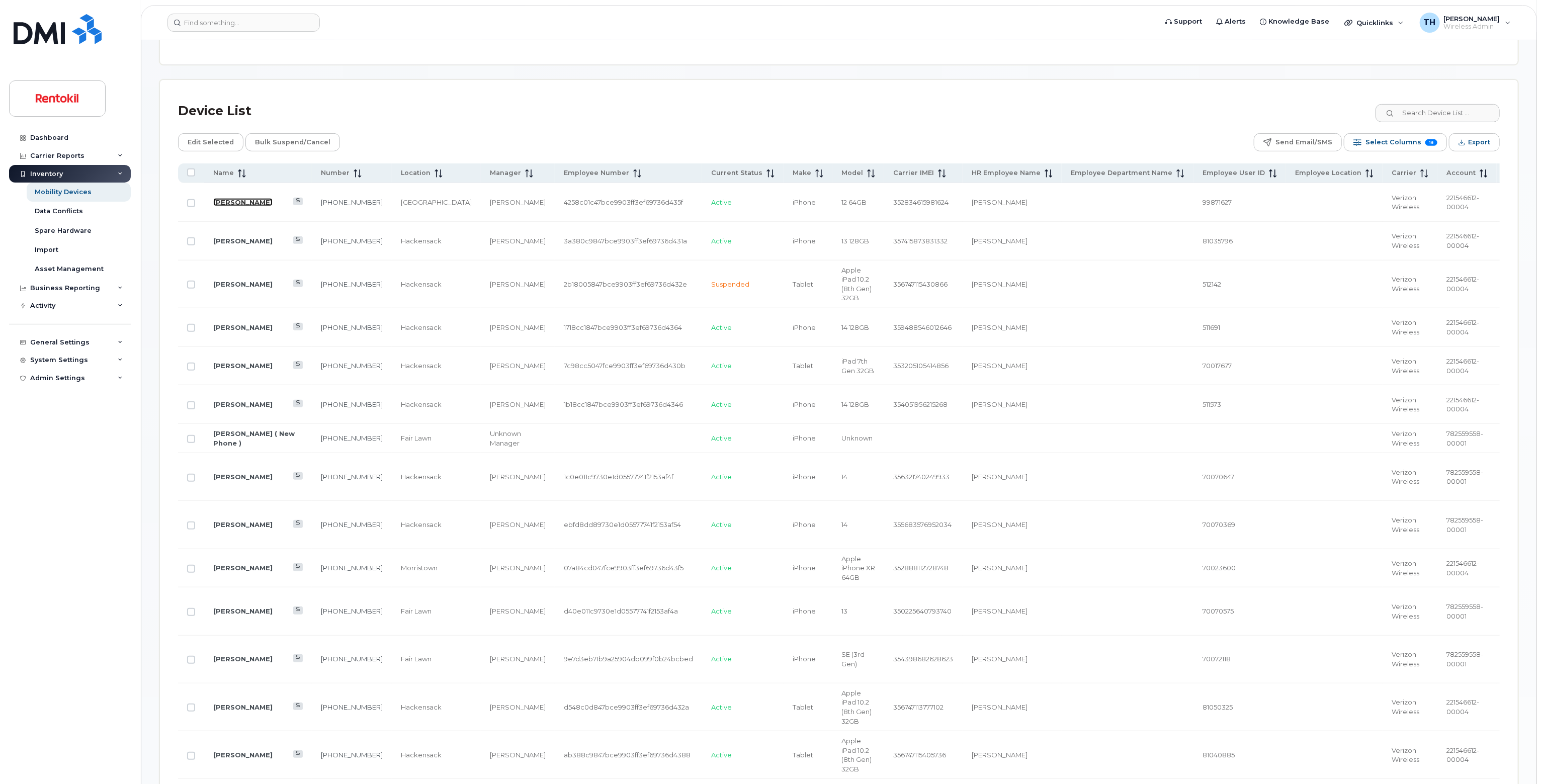
click at [231, 198] on link "JOSE VAZQUEZ" at bounding box center [243, 201] width 59 height 8
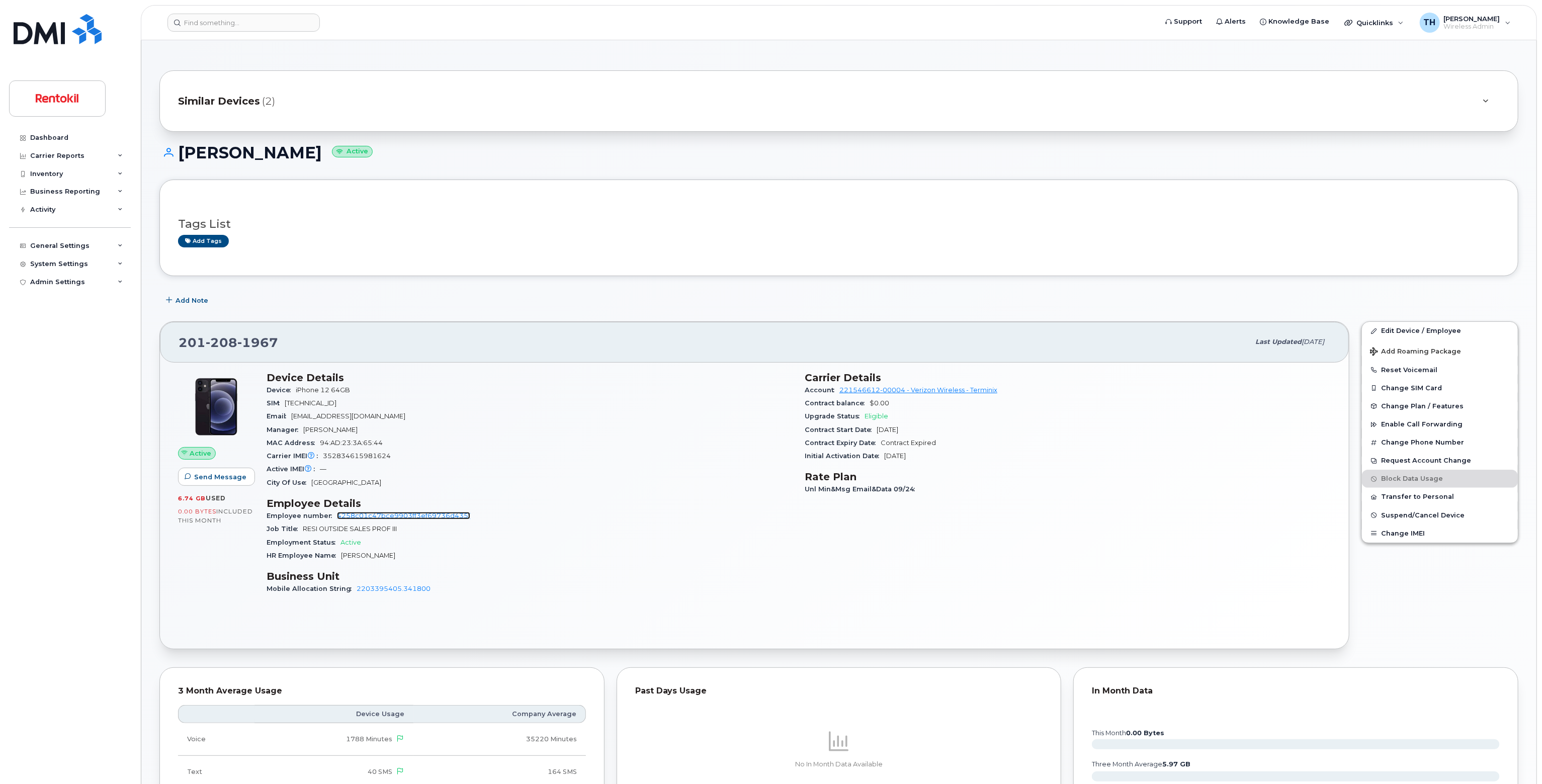
click at [380, 518] on link "4258c01c47bce9903ff3ef69736d435f" at bounding box center [404, 516] width 134 height 8
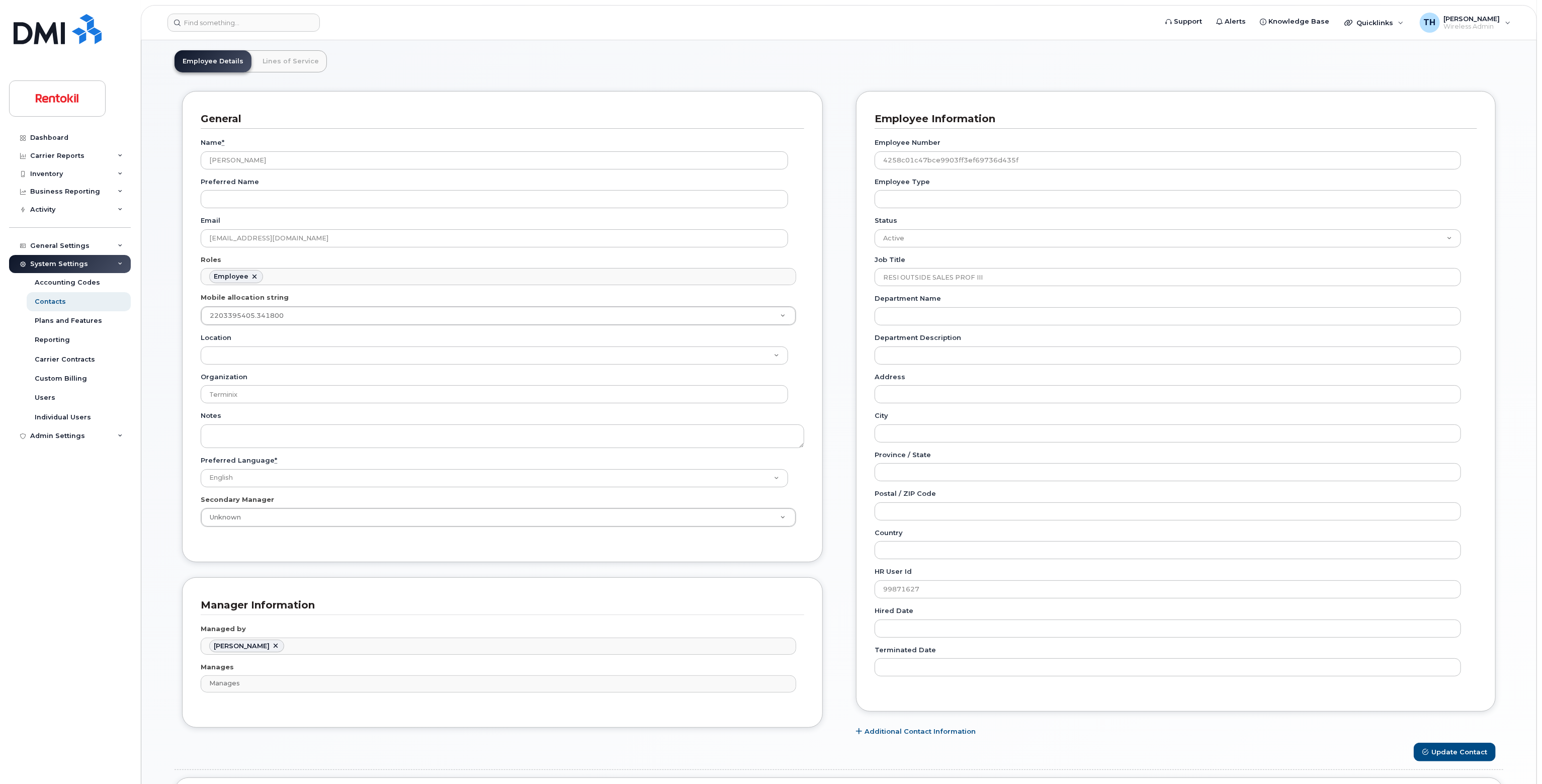
scroll to position [50, 0]
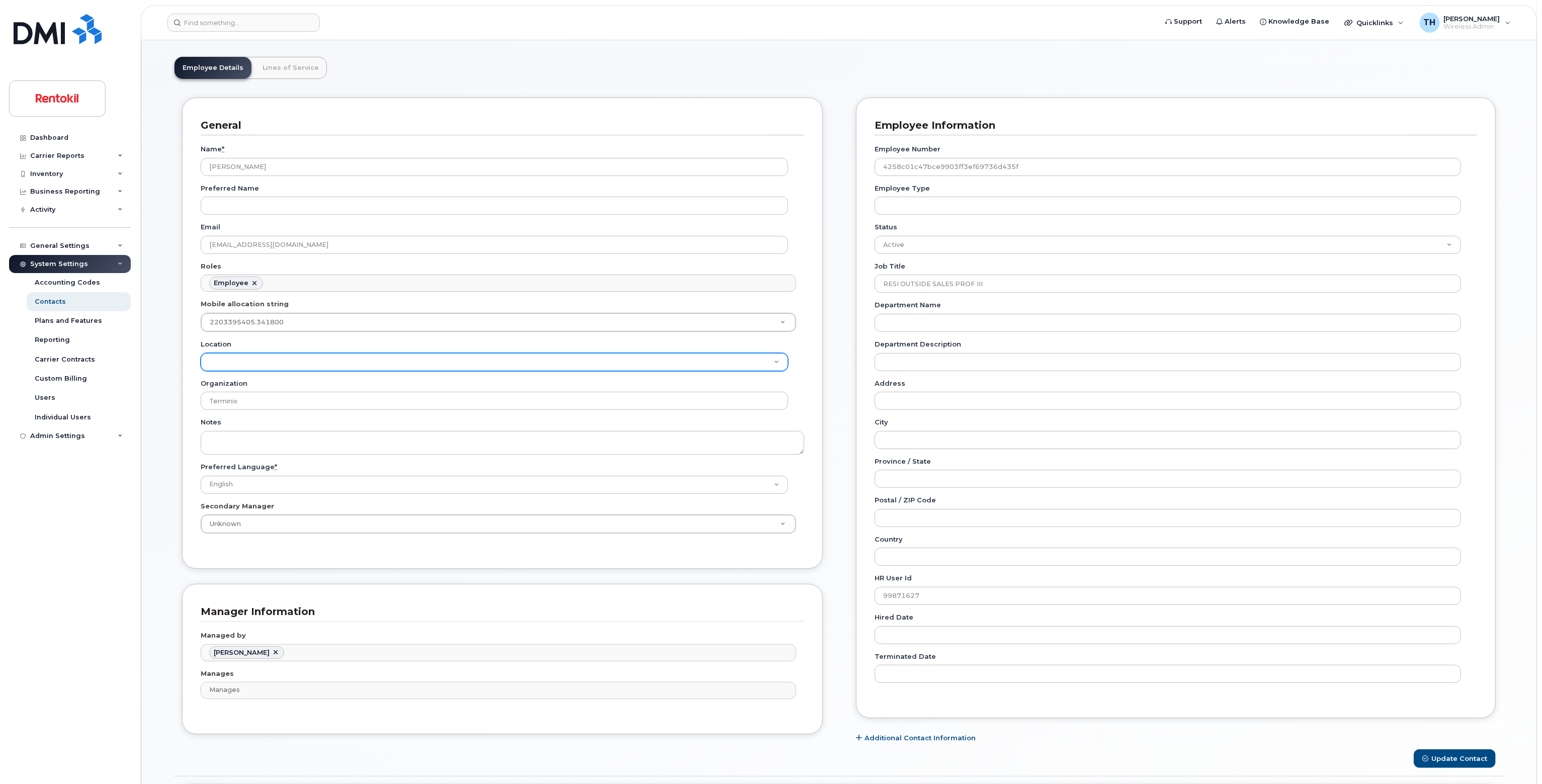
click at [240, 370] on select "Location" at bounding box center [494, 361] width 587 height 18
click at [241, 368] on select "Location" at bounding box center [494, 361] width 587 height 18
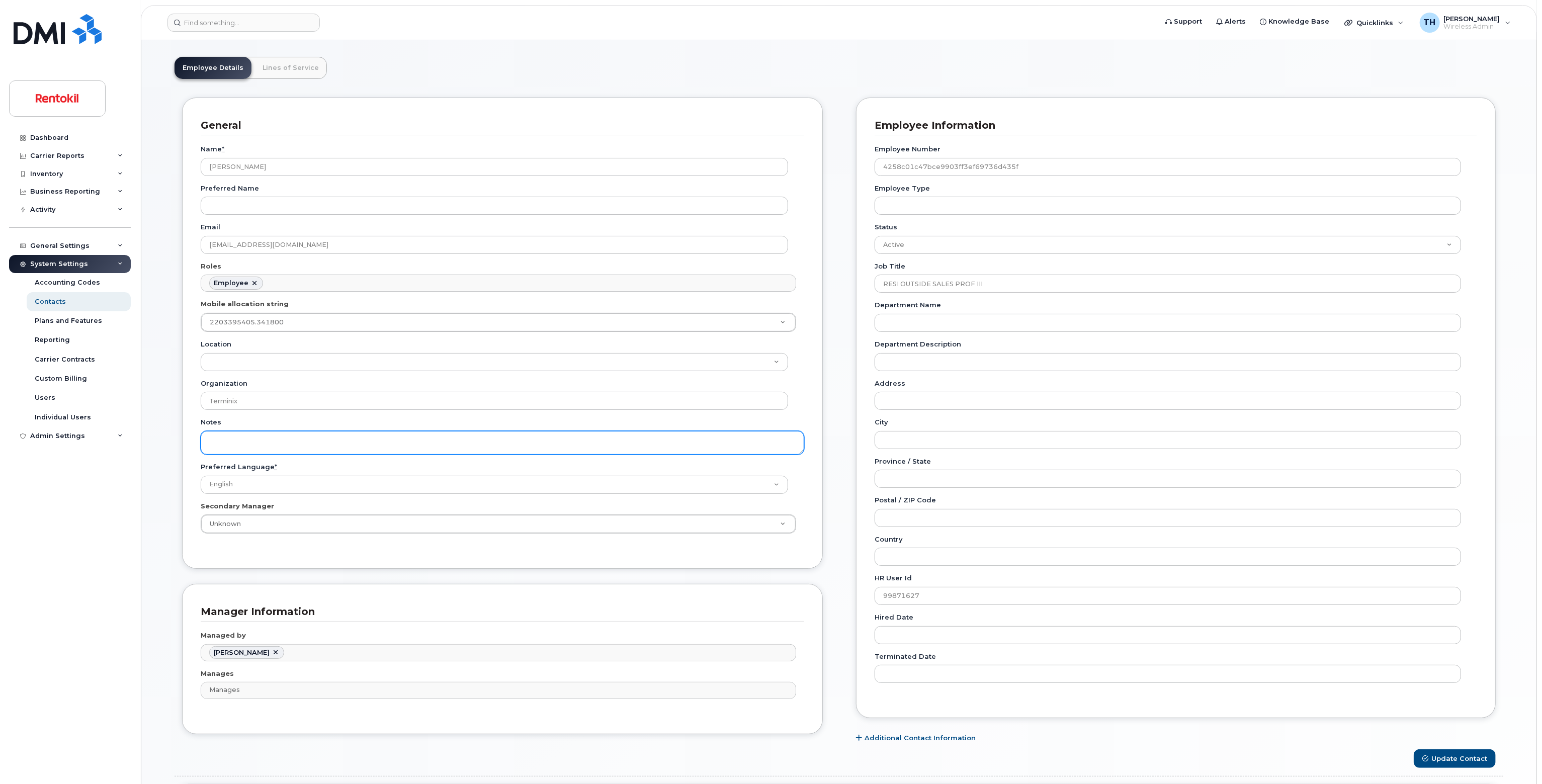
click at [236, 437] on textarea "Notes" at bounding box center [502, 442] width 604 height 24
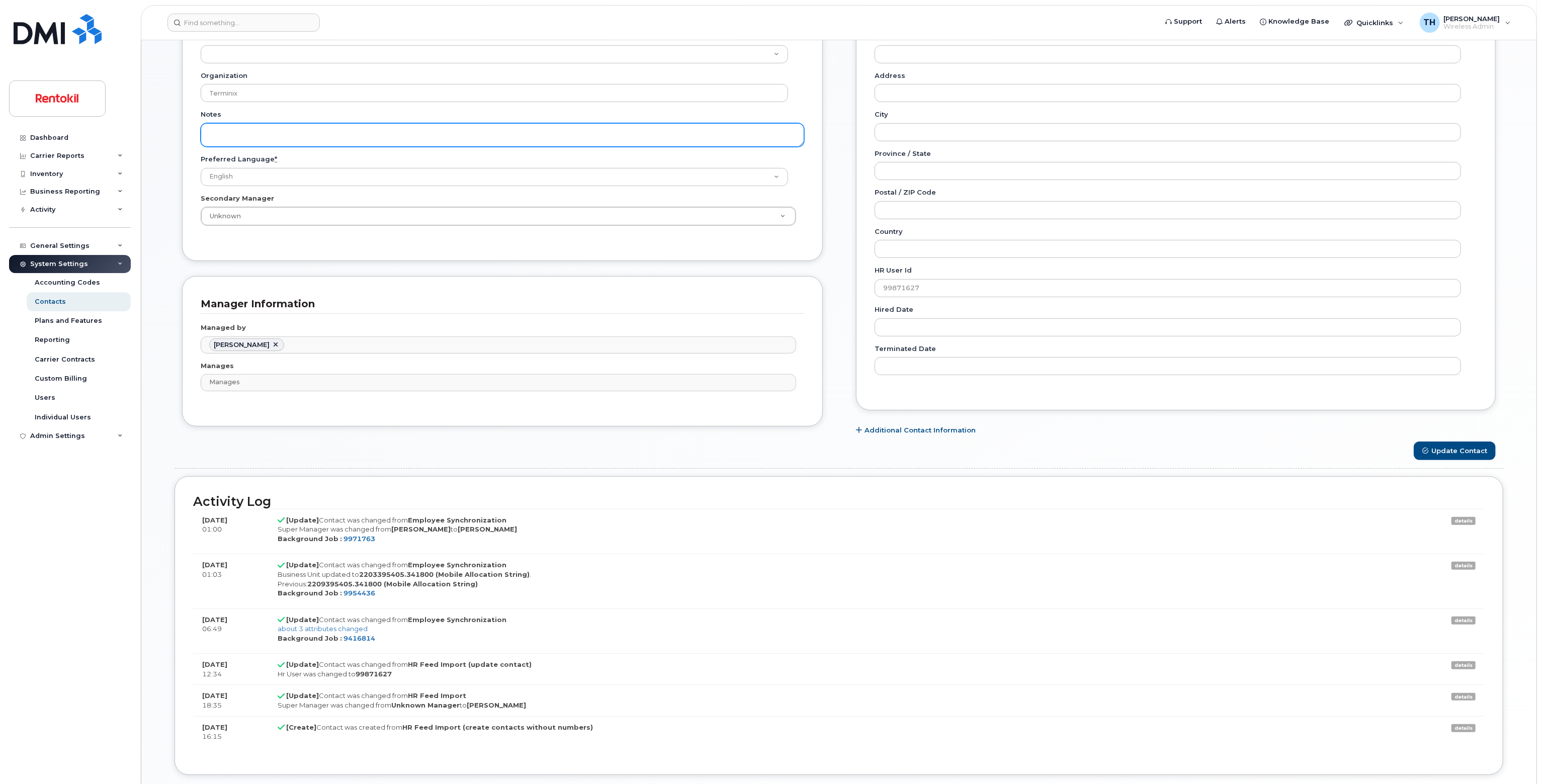
scroll to position [225, 0]
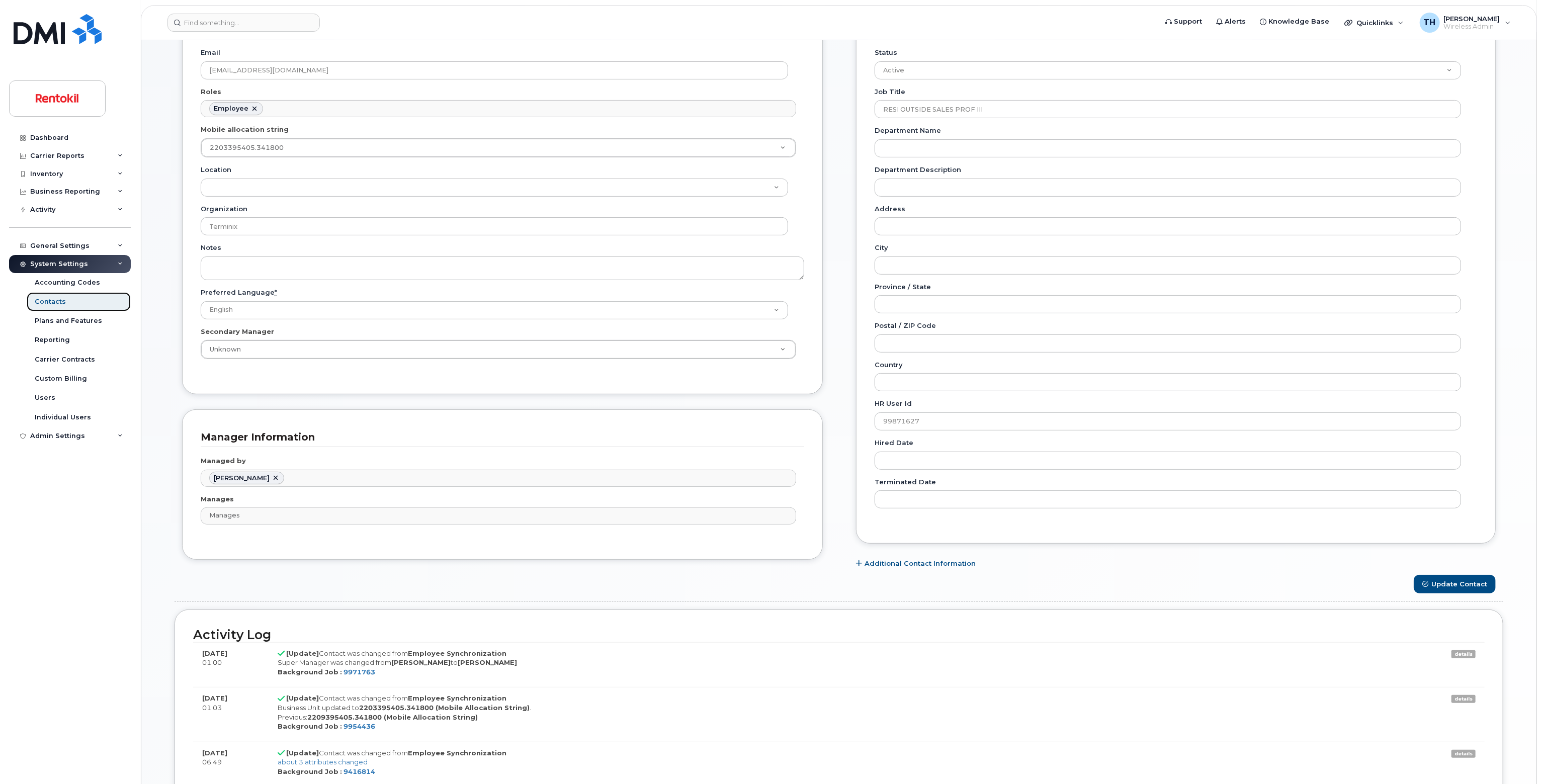
click at [79, 297] on link "Contacts" at bounding box center [79, 301] width 104 height 19
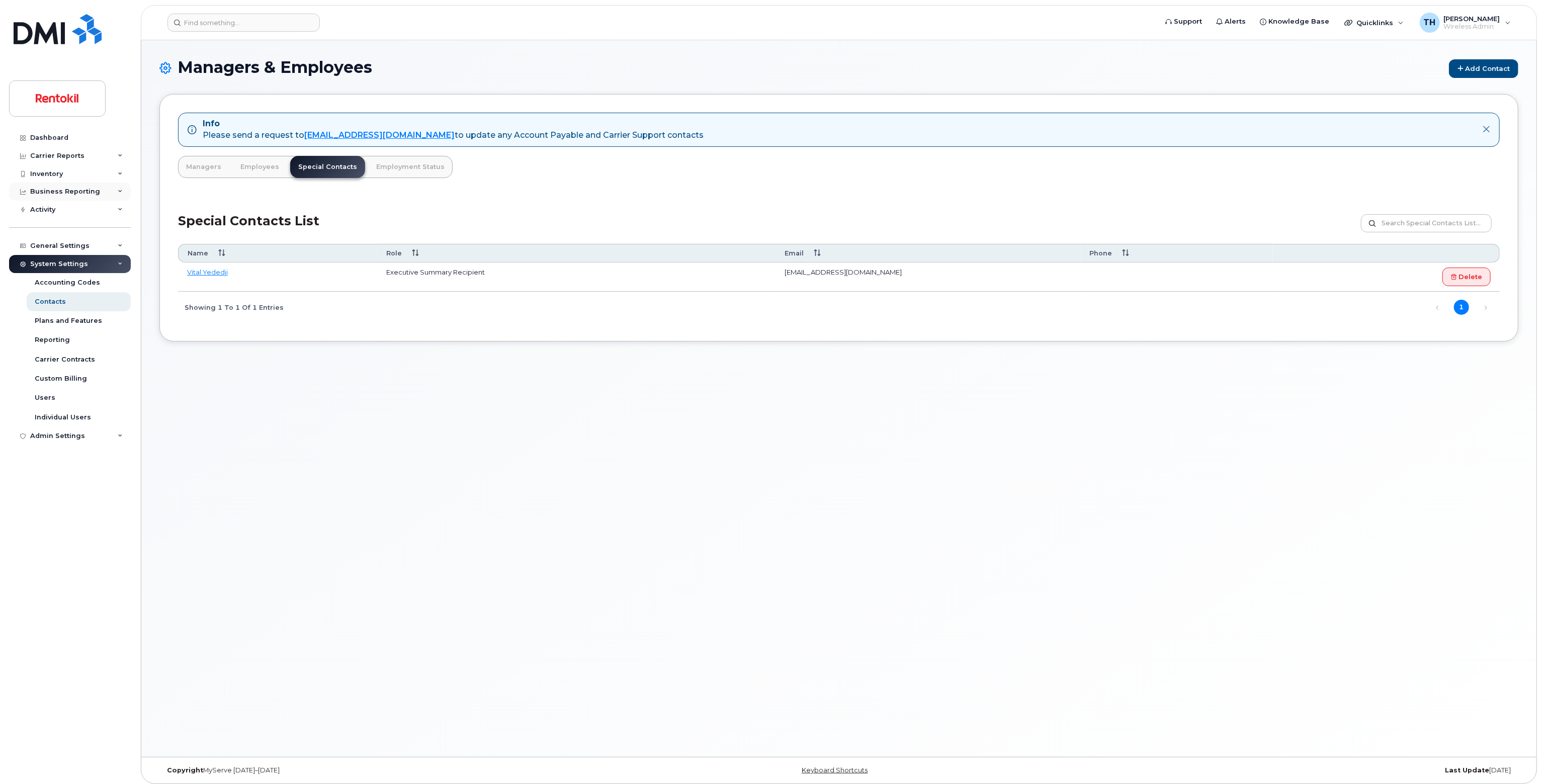
click at [56, 189] on div "Business Reporting" at bounding box center [65, 191] width 70 height 8
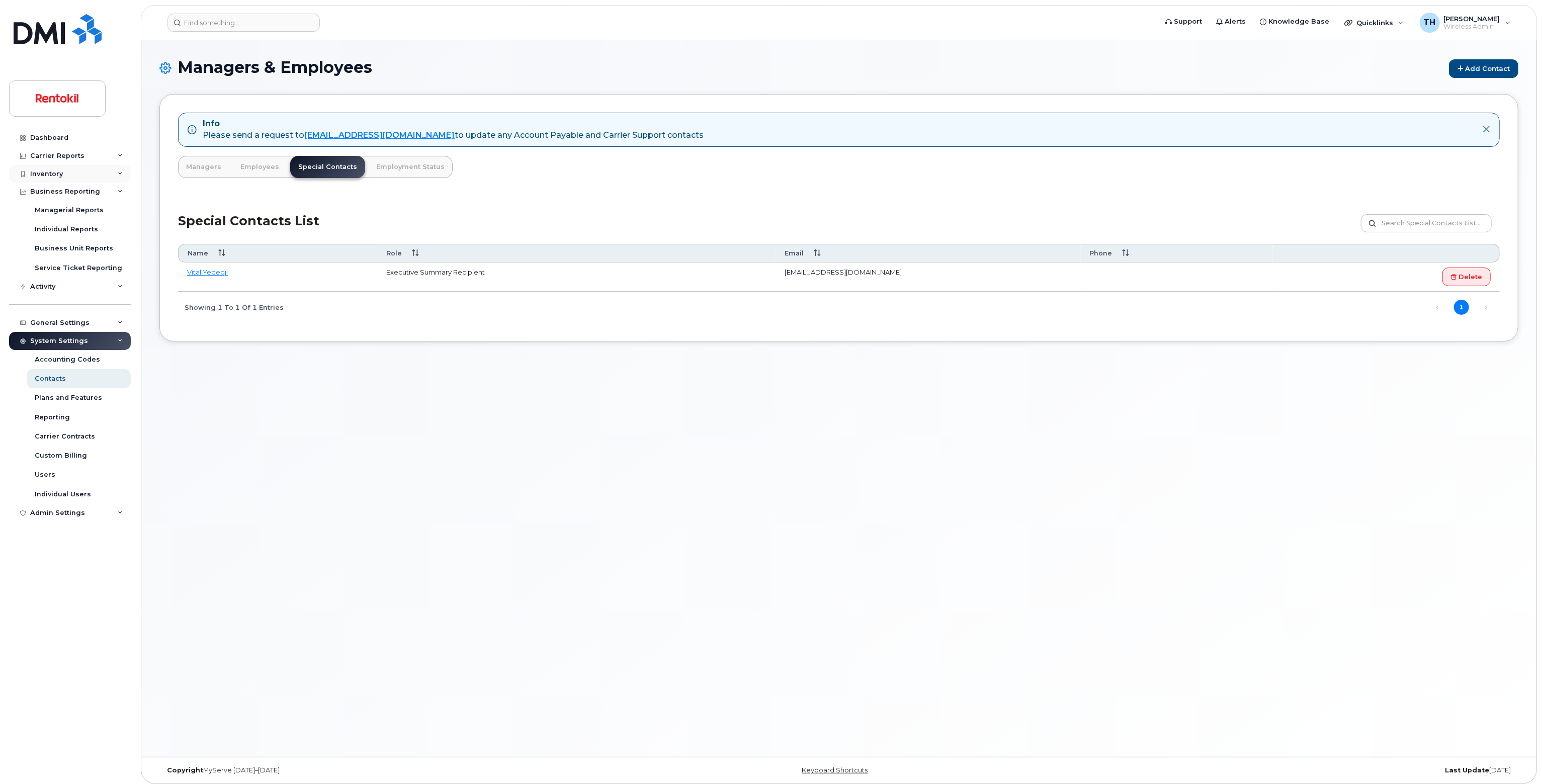
click at [62, 176] on div "Inventory" at bounding box center [70, 174] width 121 height 18
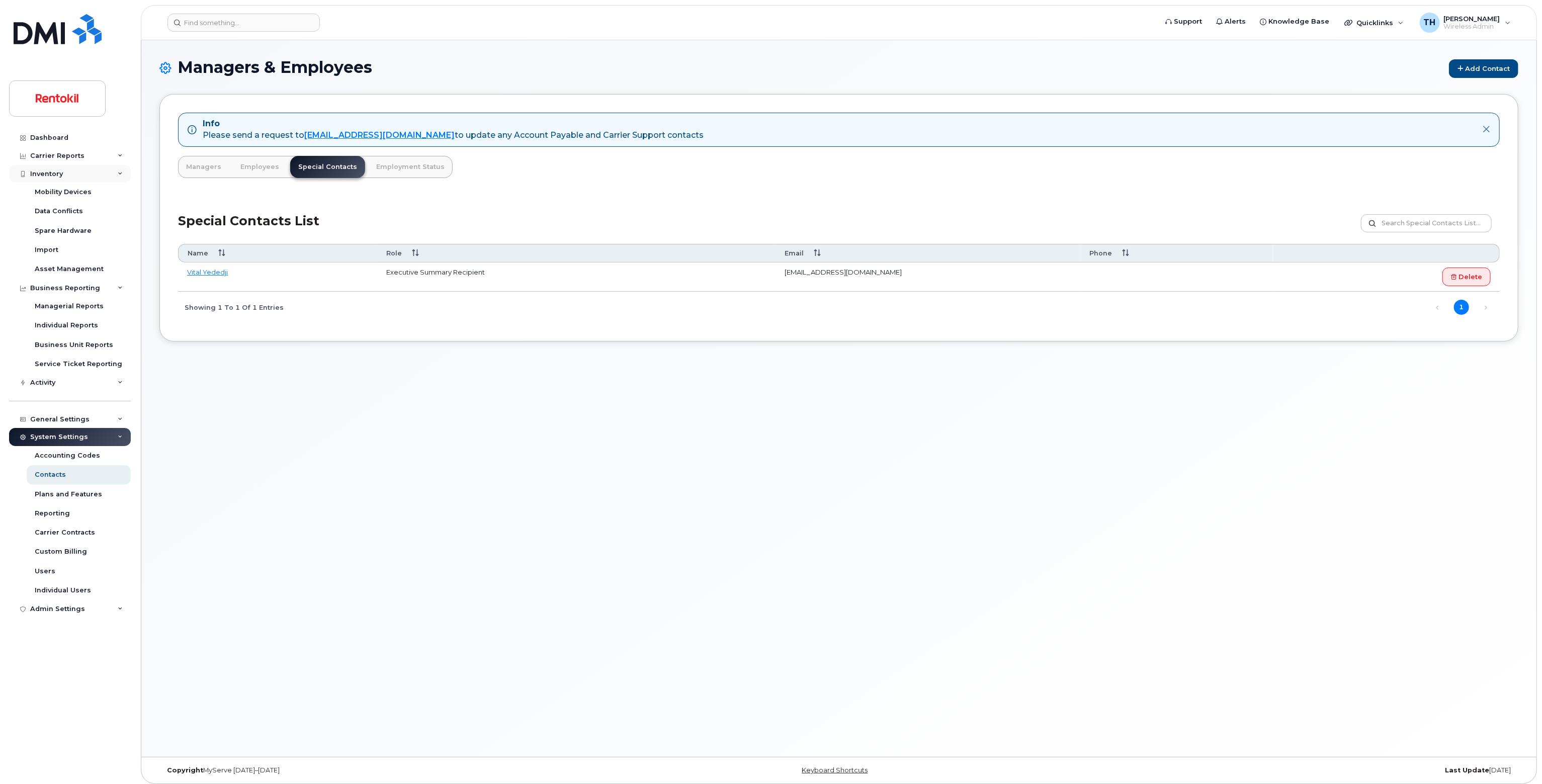
click at [63, 177] on div "Inventory" at bounding box center [70, 174] width 121 height 18
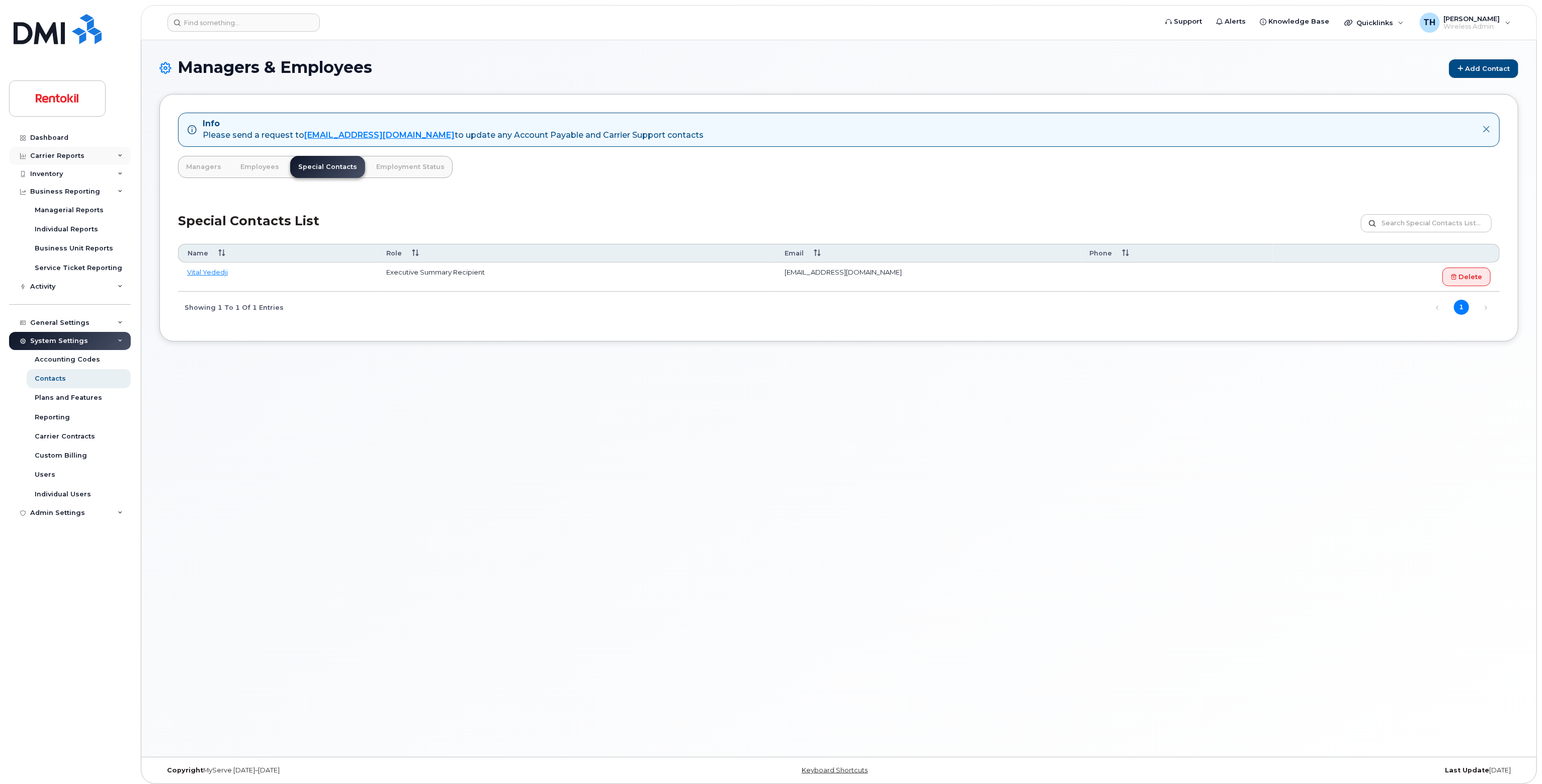
click at [63, 162] on div "Carrier Reports" at bounding box center [70, 156] width 121 height 18
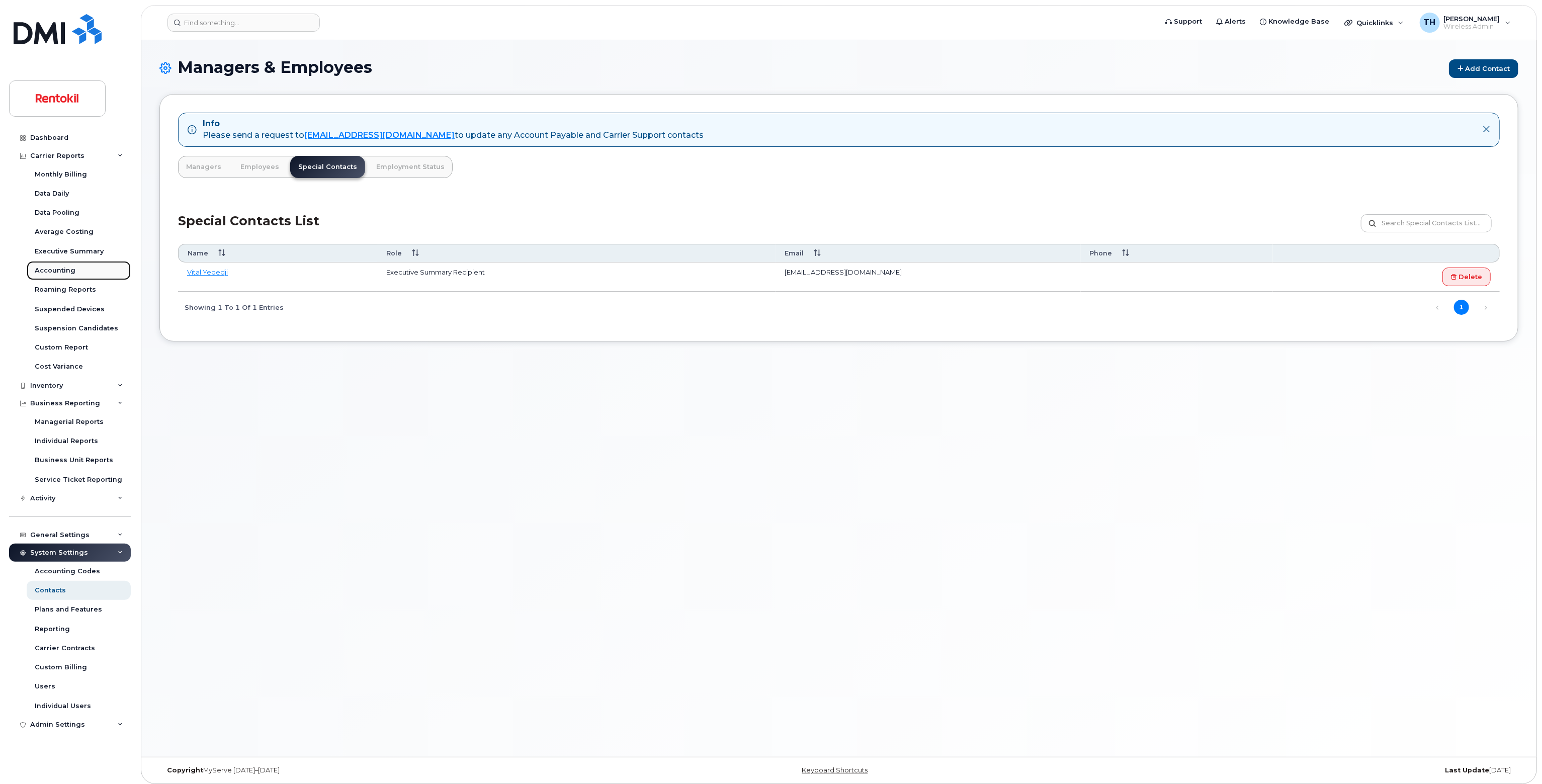
click at [79, 270] on link "Accounting" at bounding box center [79, 270] width 104 height 19
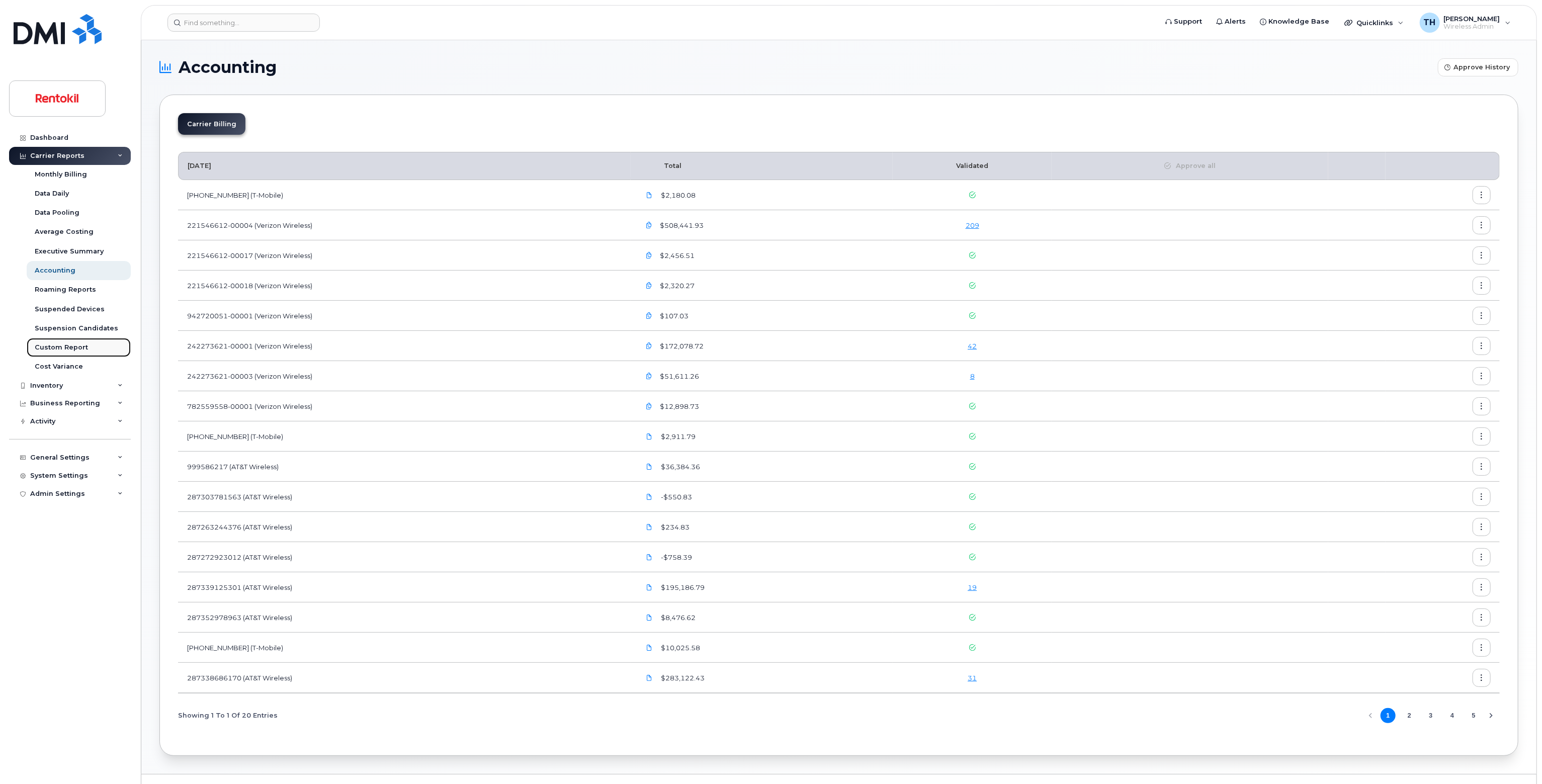
click at [71, 341] on link "Custom Report" at bounding box center [79, 347] width 104 height 19
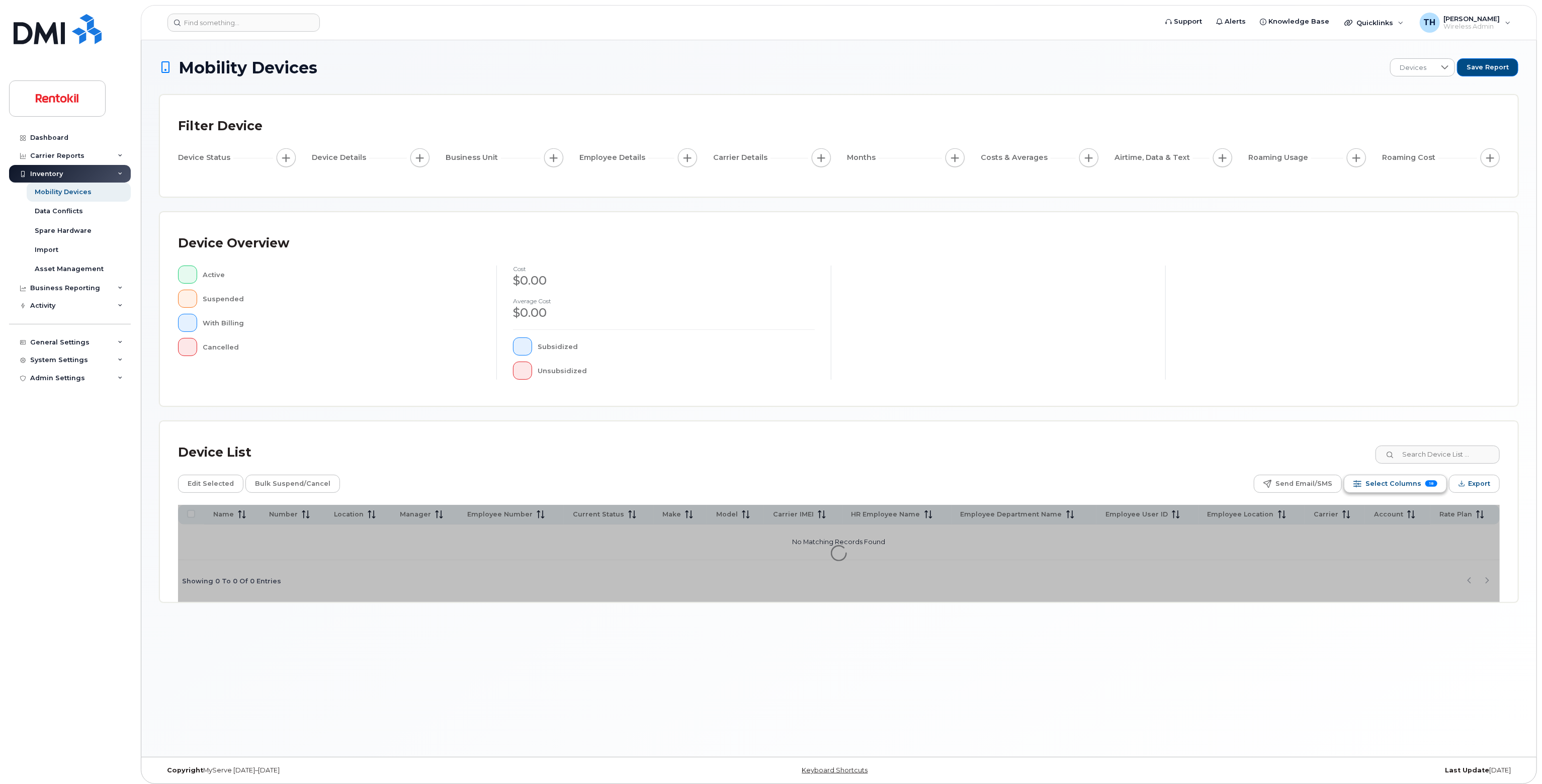
click at [1411, 486] on span "Select Columns" at bounding box center [1393, 483] width 56 height 15
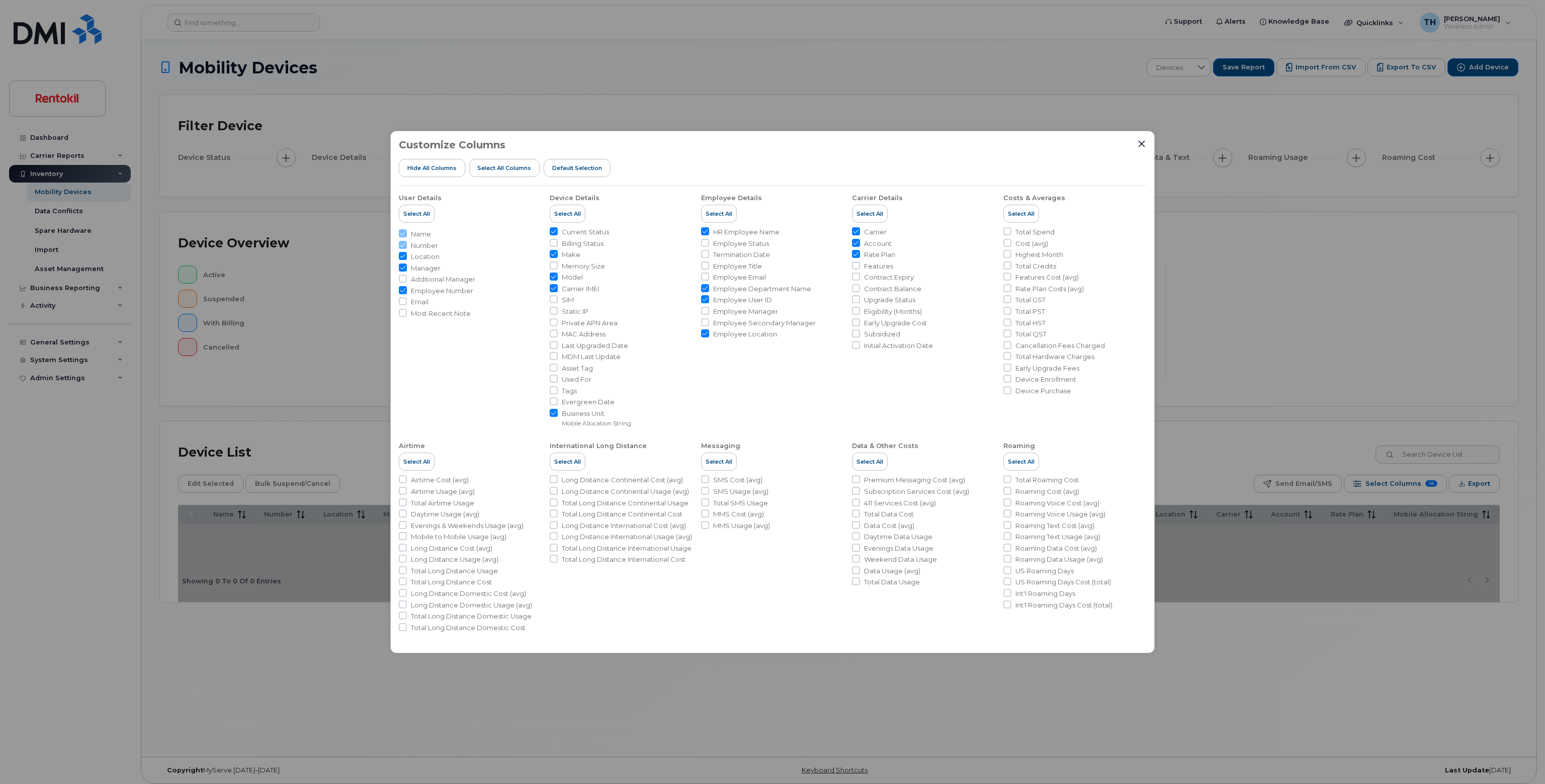
click at [424, 259] on span "Location" at bounding box center [425, 256] width 29 height 9
click at [407, 259] on input "Location" at bounding box center [402, 256] width 8 height 8
checkbox input "false"
click at [736, 277] on span "Employee Email" at bounding box center [739, 277] width 53 height 9
click at [709, 277] on input "Employee Email" at bounding box center [705, 276] width 8 height 8
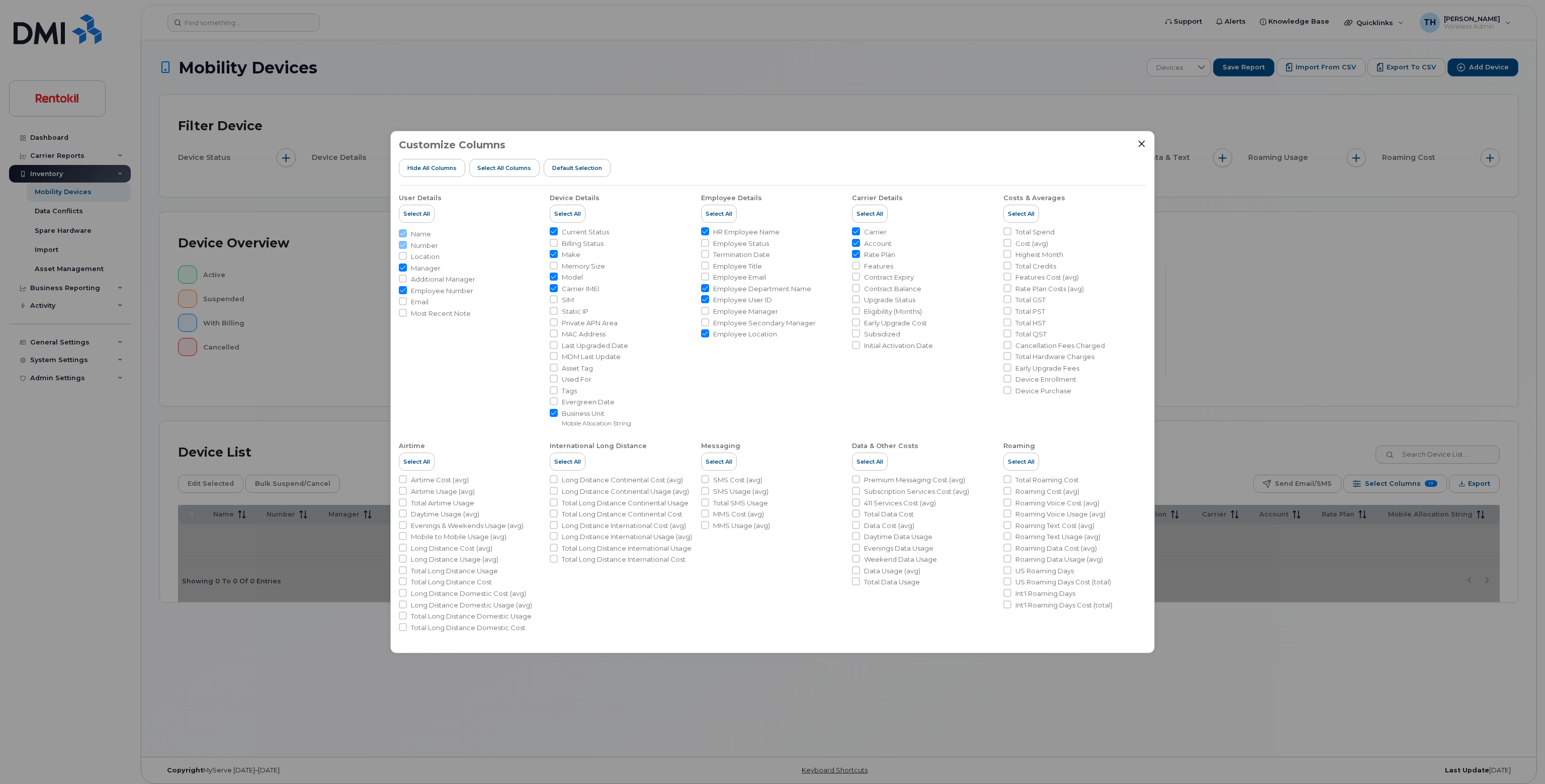
checkbox input "true"
click at [1007, 234] on input "Total Spend" at bounding box center [1007, 231] width 8 height 8
checkbox input "true"
click at [1139, 142] on icon "Close" at bounding box center [1141, 144] width 8 height 8
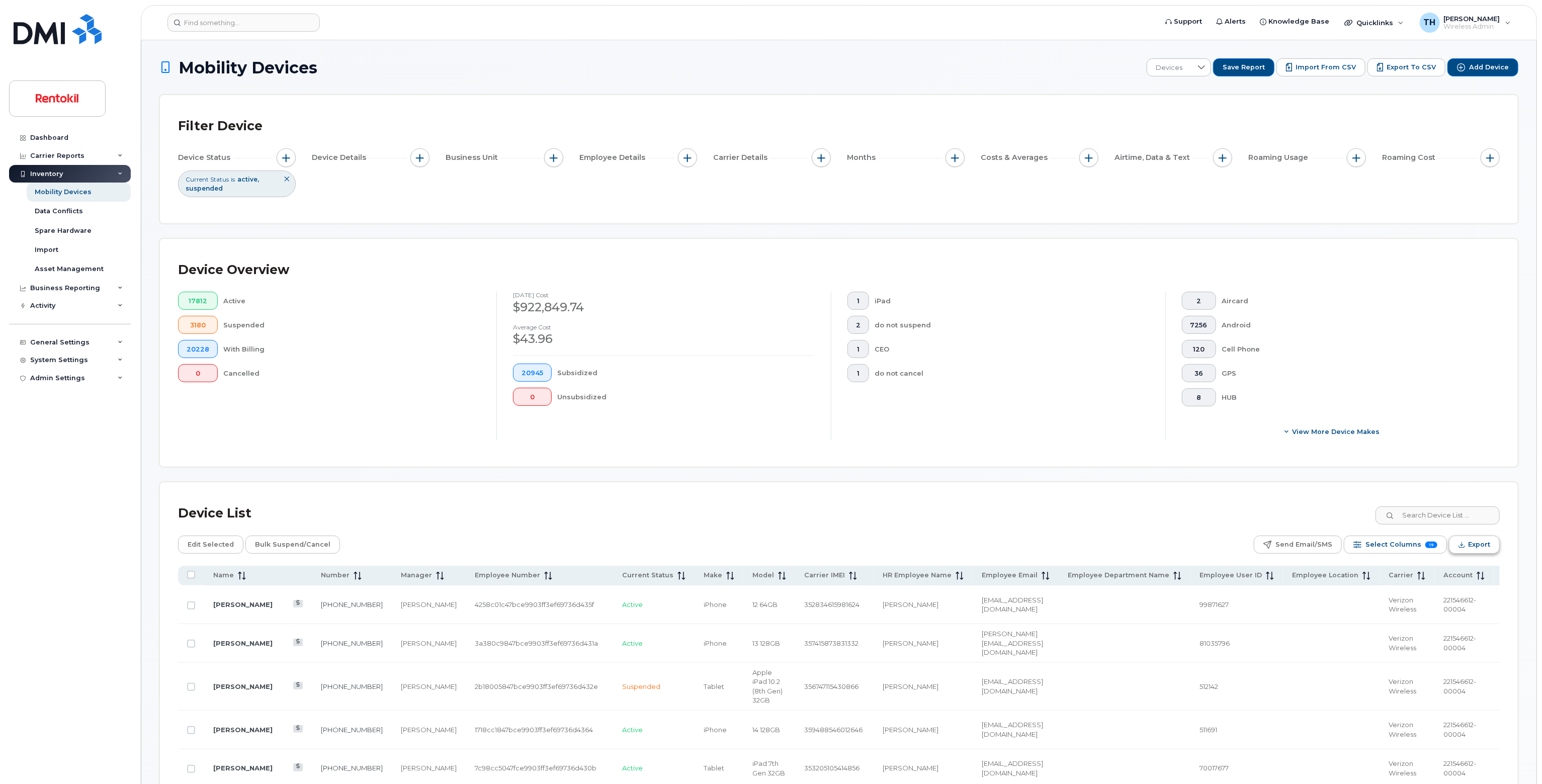
click at [1471, 544] on span "Export" at bounding box center [1478, 544] width 22 height 15
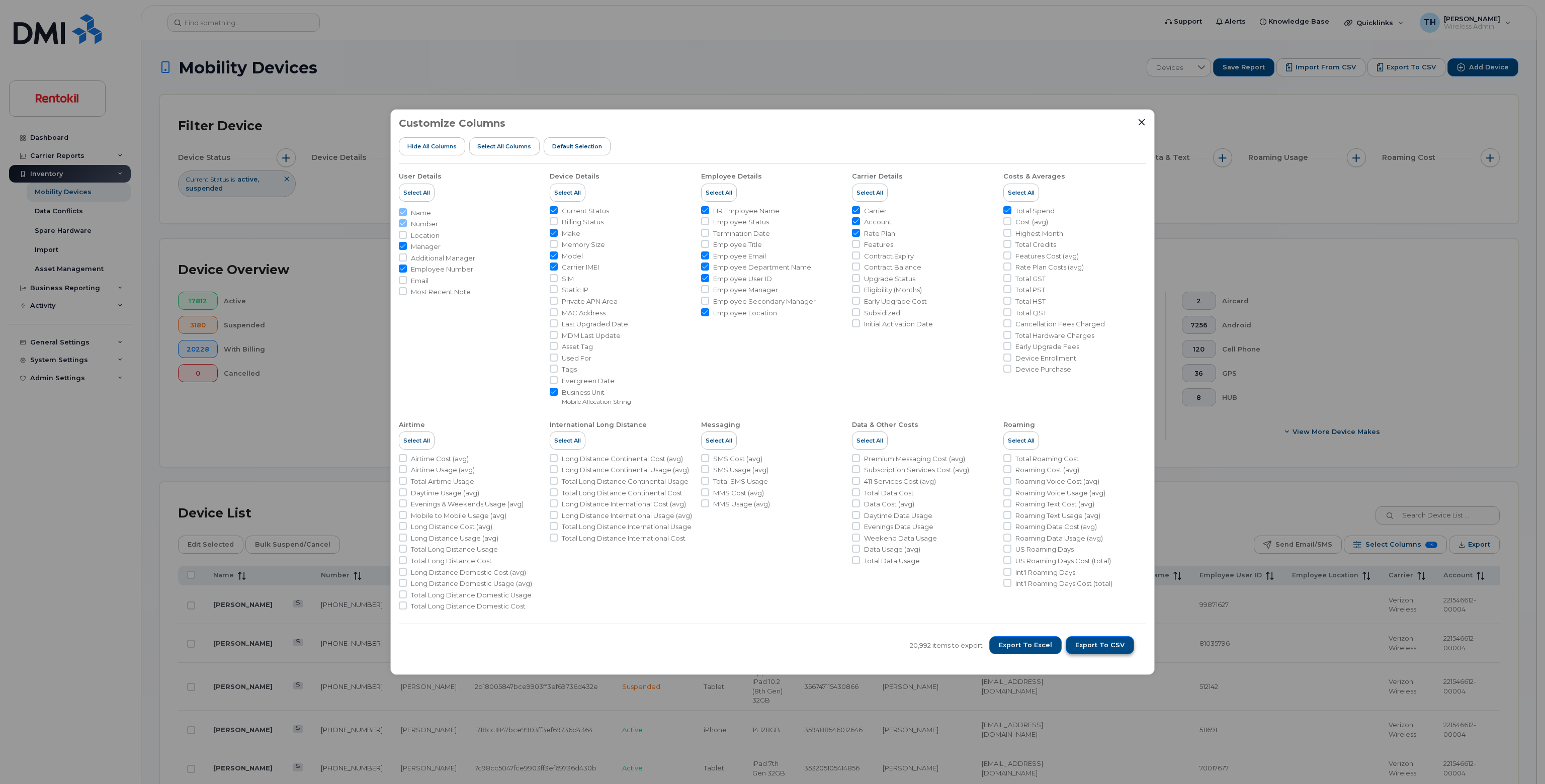
click at [1106, 648] on span "Export to CSV" at bounding box center [1099, 645] width 49 height 9
click at [1149, 121] on div "Customize Columns Hide All Columns Select all Columns Default Selection User De…" at bounding box center [772, 392] width 764 height 566
click at [1145, 121] on icon "Close" at bounding box center [1141, 121] width 8 height 8
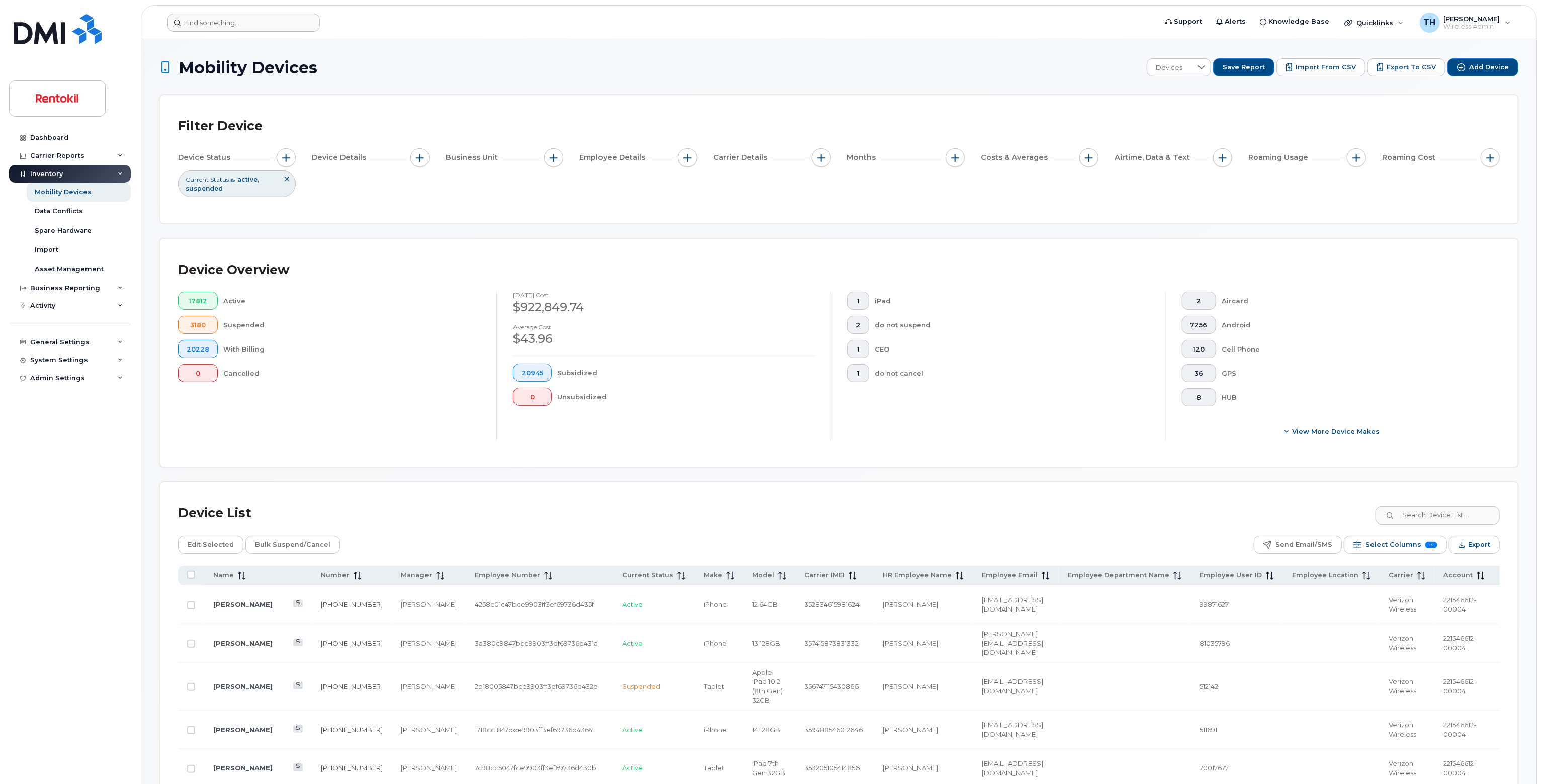
drag, startPoint x: 271, startPoint y: 34, endPoint x: 273, endPoint y: 24, distance: 10.2
click at [271, 31] on header "Support Alerts Knowledge Base Quicklinks Suspend / Cancel Device Change SIM Car…" at bounding box center [838, 22] width 1396 height 35
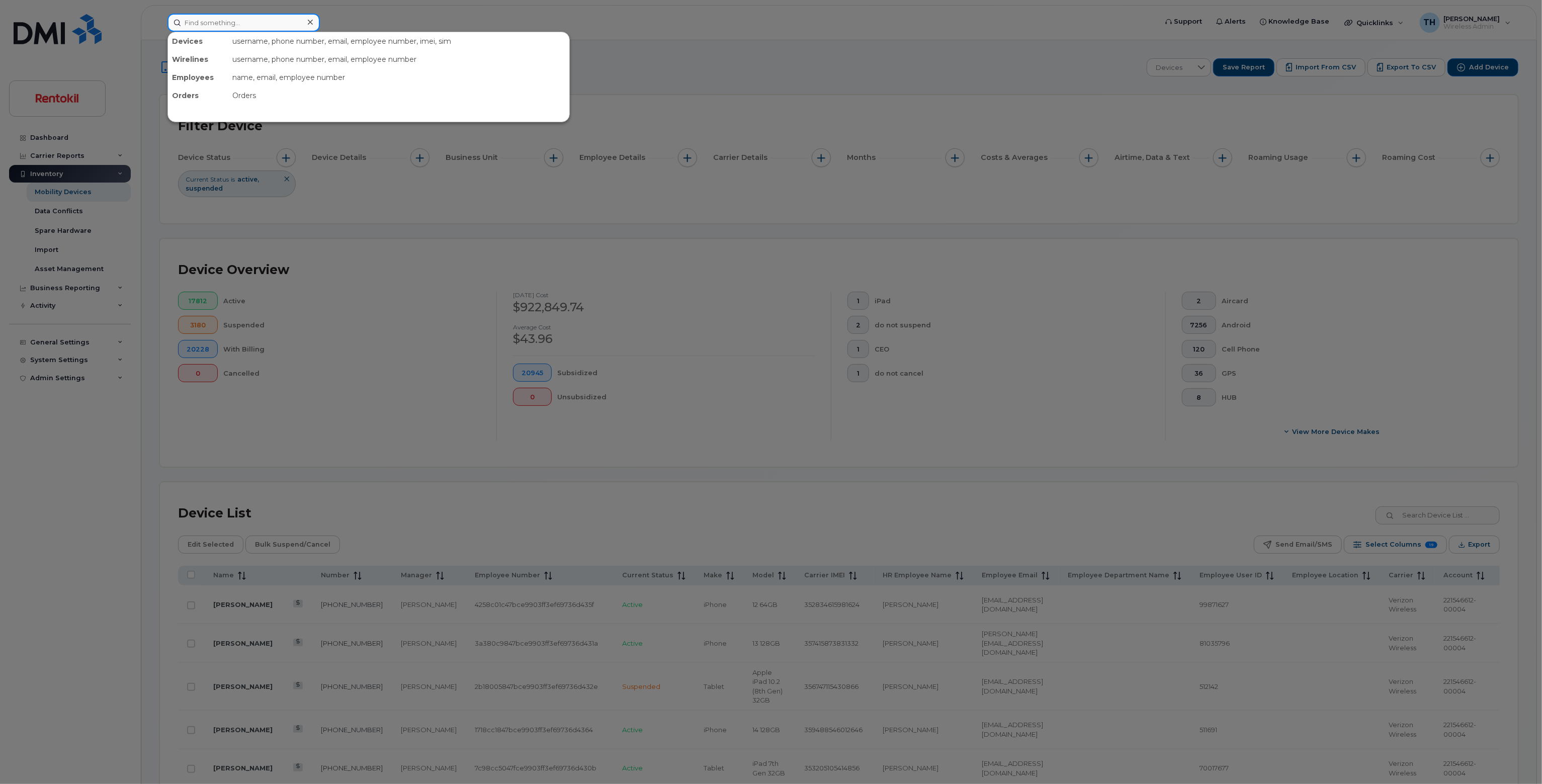
click at [274, 24] on input at bounding box center [243, 22] width 152 height 18
click at [284, 21] on input at bounding box center [243, 22] width 152 height 18
paste input "2246245874"
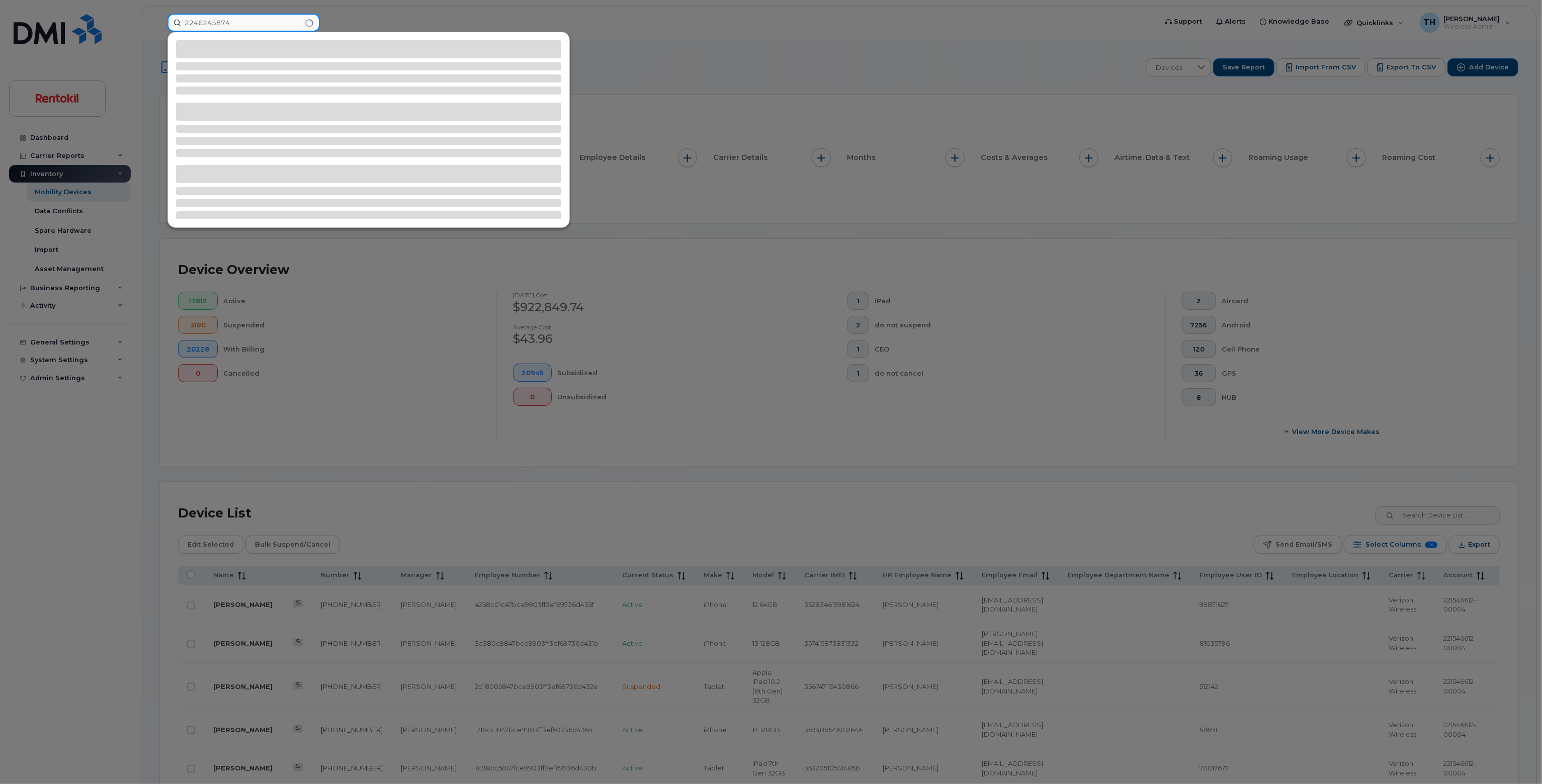
click at [264, 24] on input "2246245874" at bounding box center [243, 22] width 152 height 18
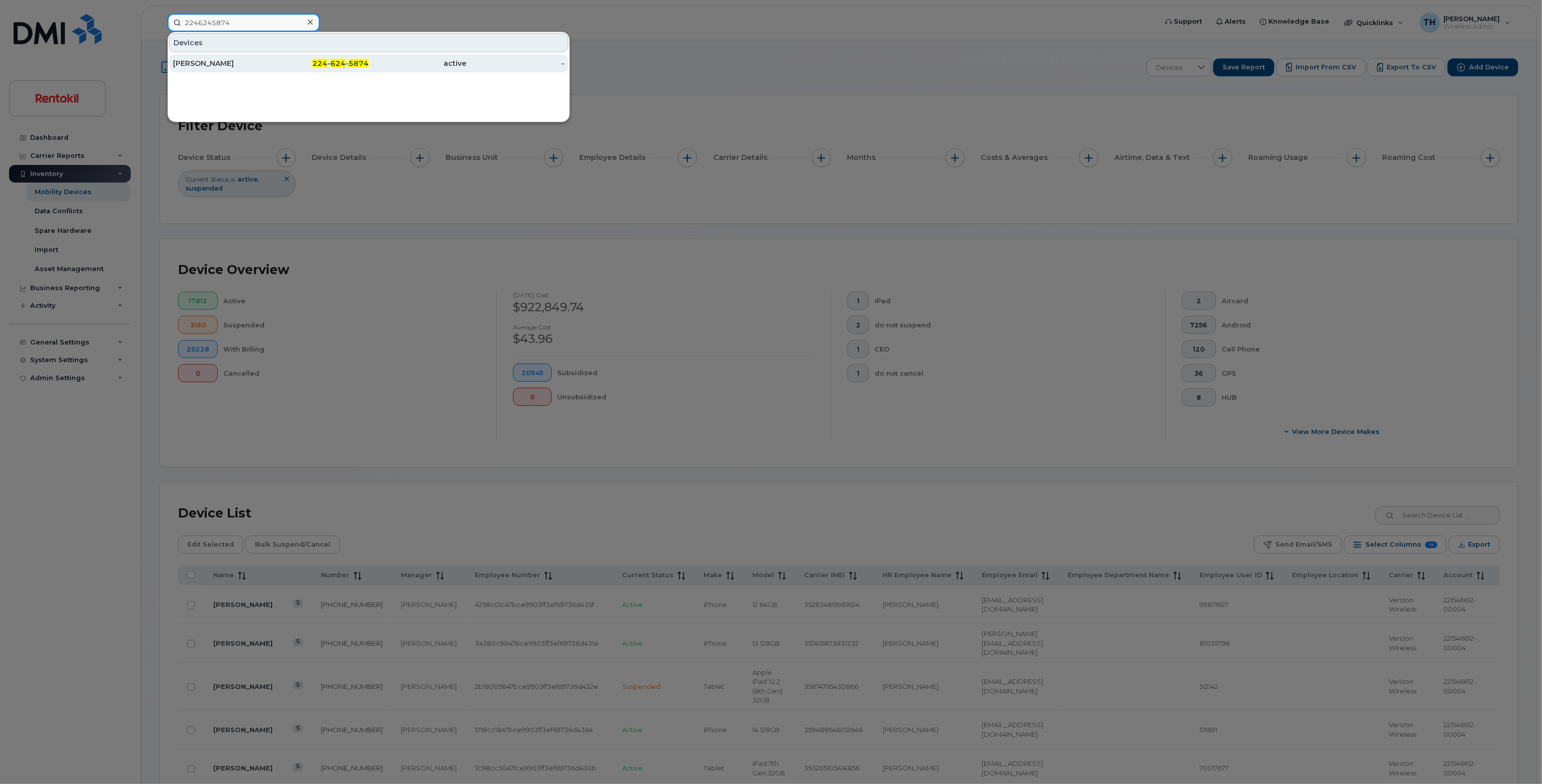
type input "2246245874"
click at [291, 67] on div "224 - 624 - 5874" at bounding box center [320, 64] width 98 height 10
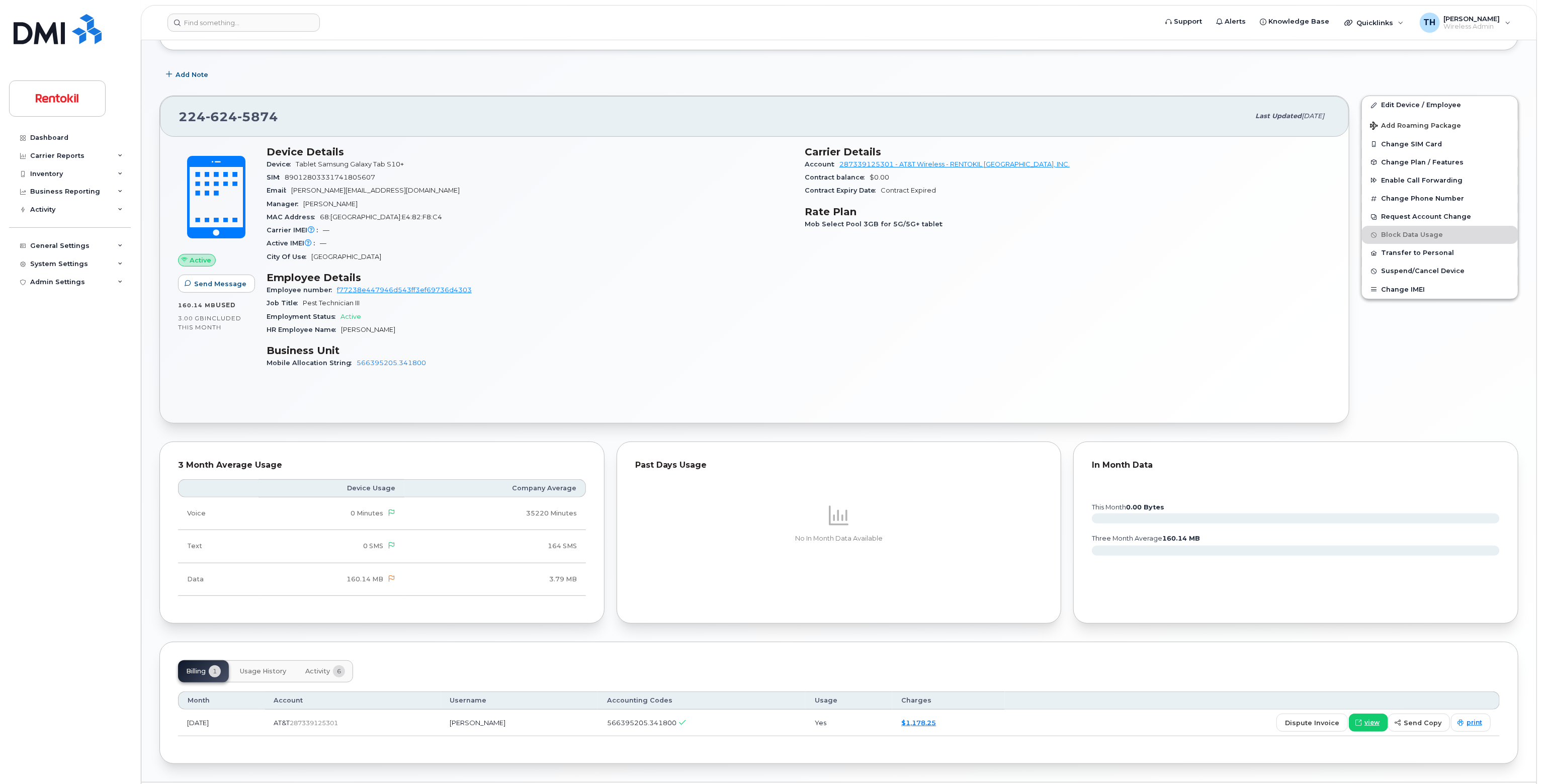
scroll to position [256, 0]
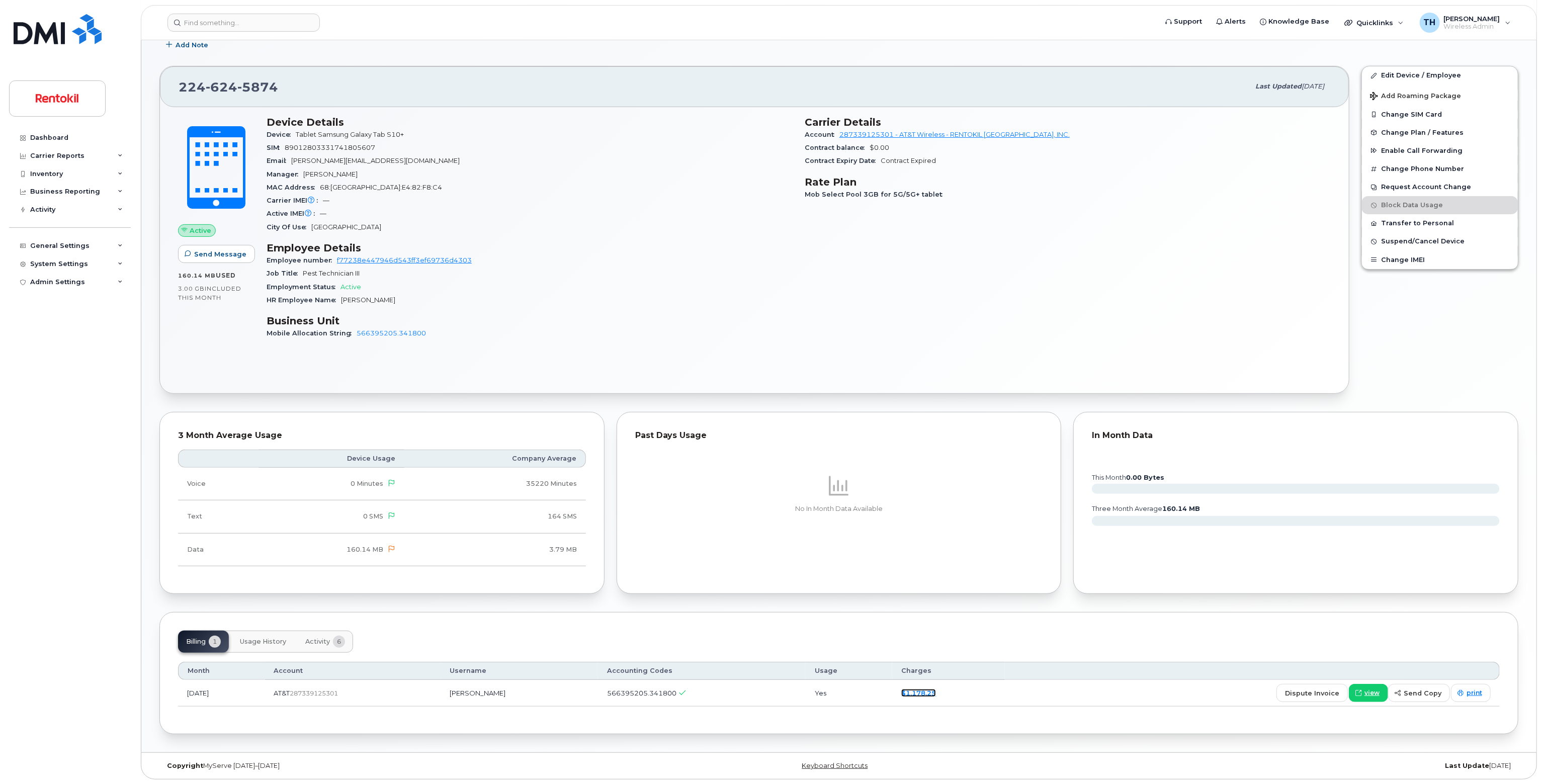
click at [933, 694] on link "$1,178.25" at bounding box center [918, 693] width 35 height 8
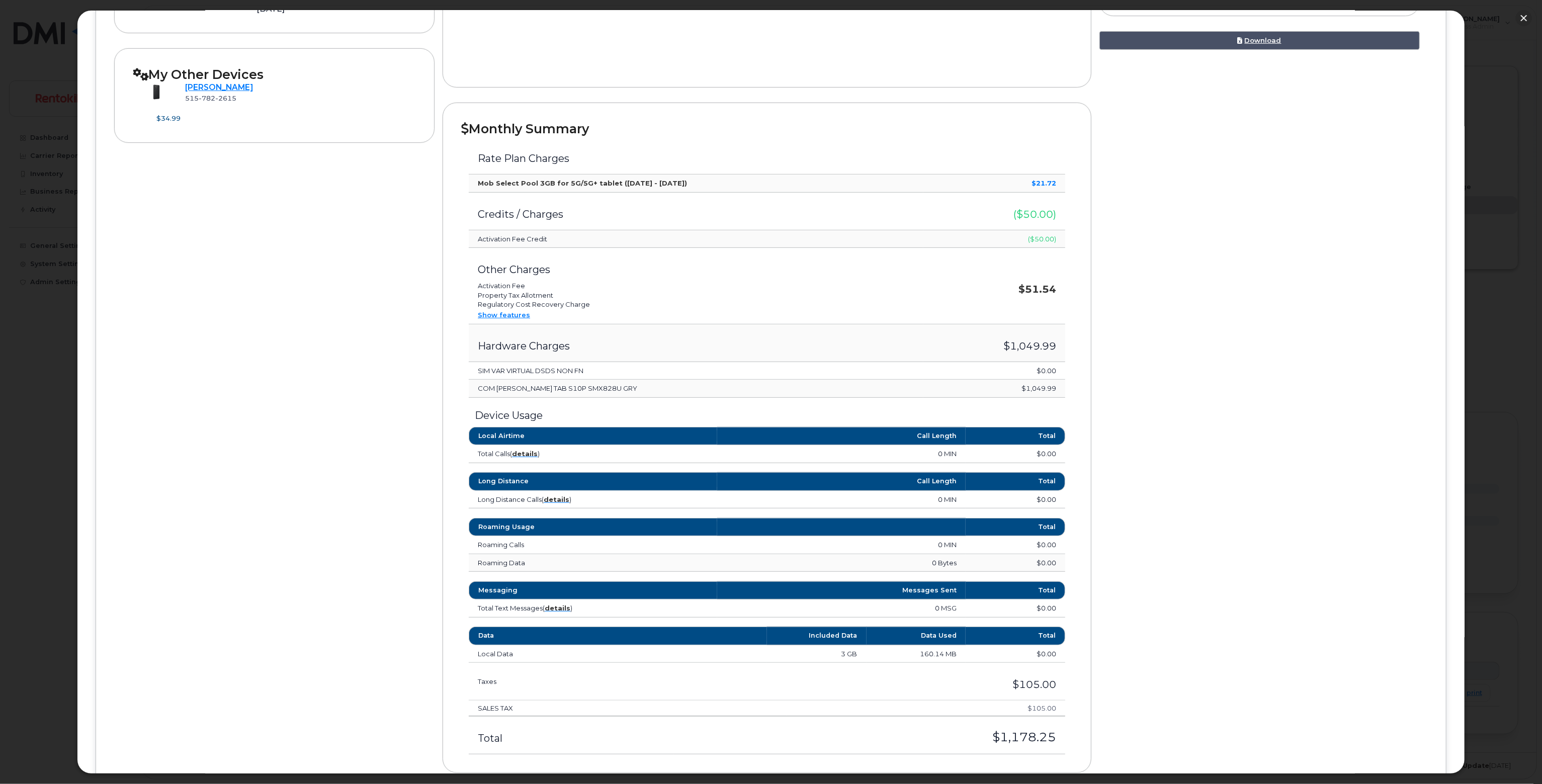
scroll to position [301, 0]
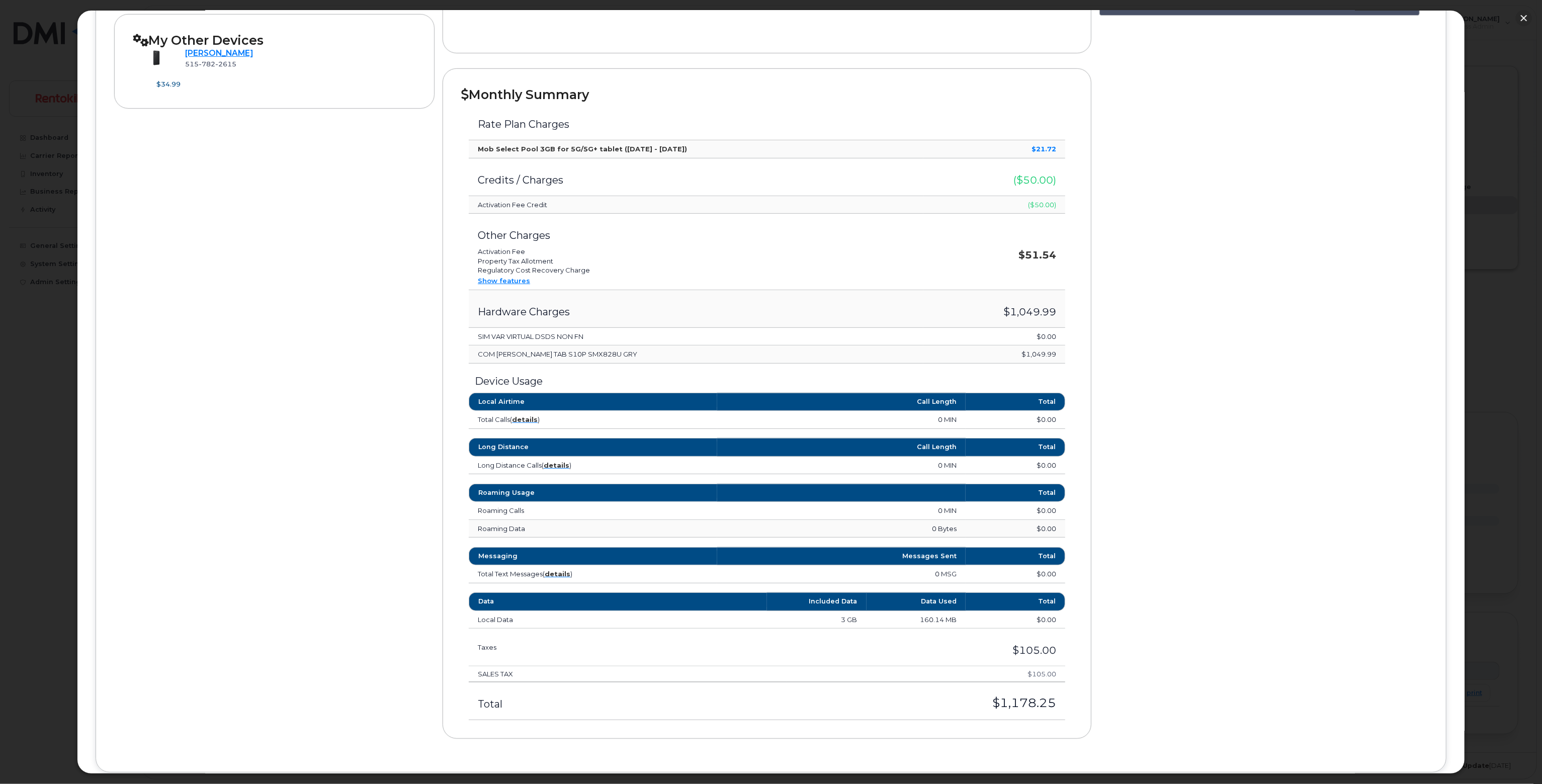
click at [1020, 307] on h3 "$1,049.99" at bounding box center [994, 311] width 124 height 11
click at [1031, 351] on td "$1,049.99" at bounding box center [994, 354] width 142 height 18
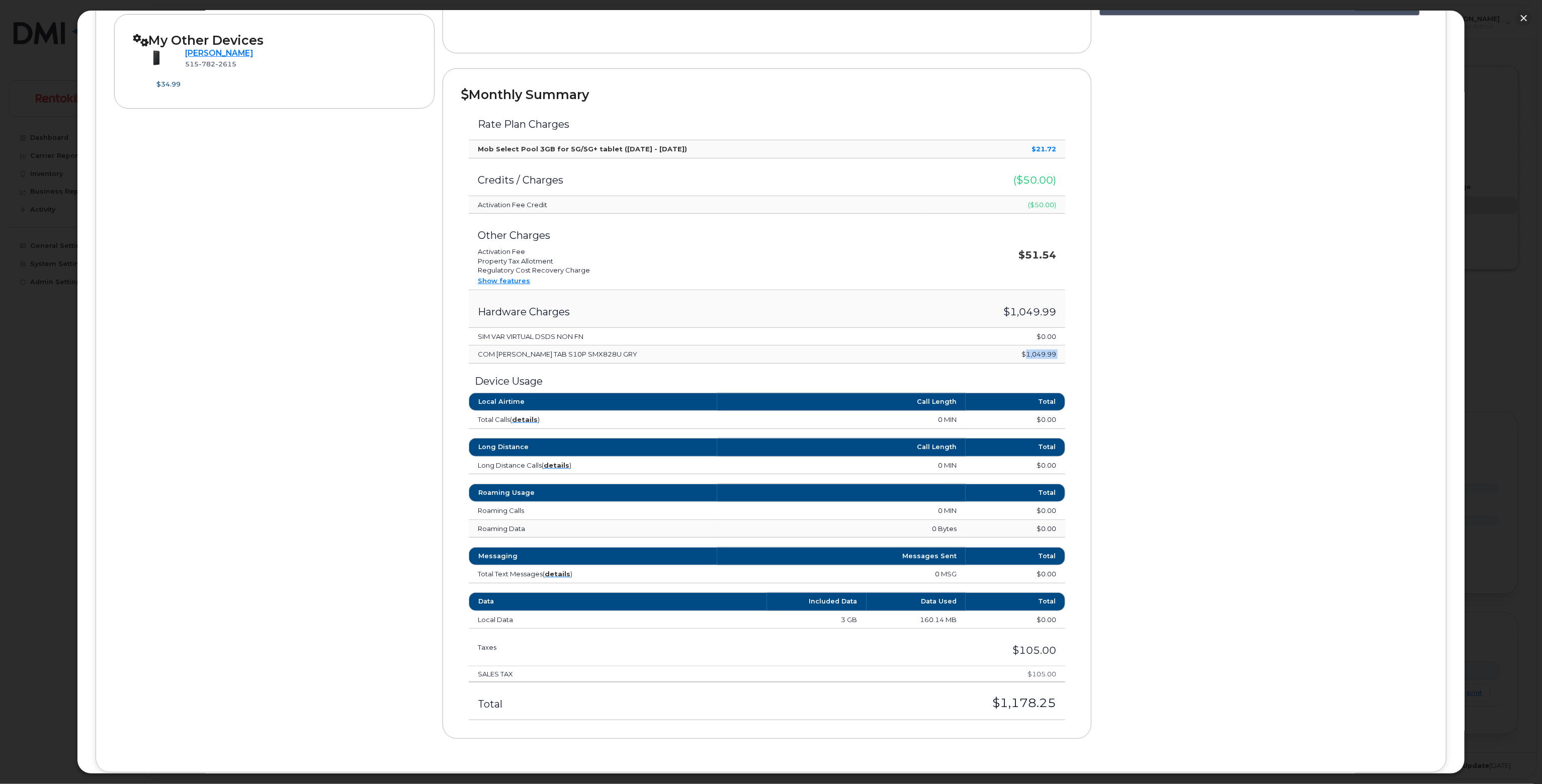
drag, startPoint x: 1031, startPoint y: 351, endPoint x: 1053, endPoint y: 409, distance: 62.0
click at [1031, 355] on td "$1,049.99" at bounding box center [994, 354] width 142 height 18
click at [98, 450] on div "× Rentokil [PERSON_NAME] [DATE] Device Details [PERSON_NAME] [PHONE_NUMBER] AT&…" at bounding box center [771, 392] width 1388 height 764
click at [1520, 16] on button "button" at bounding box center [1523, 18] width 16 height 16
